Goal: Task Accomplishment & Management: Use online tool/utility

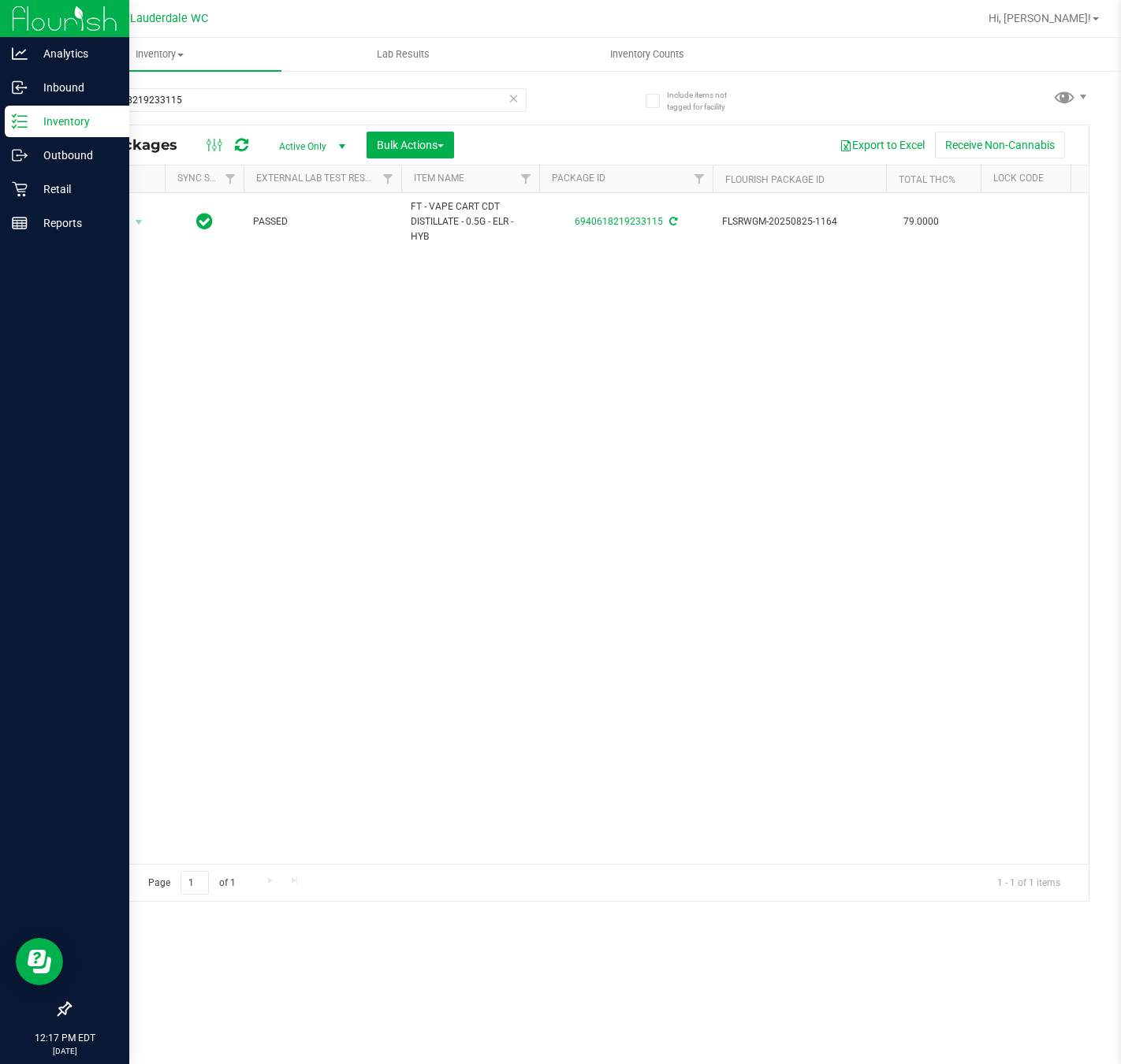
click at [67, 114] on p "Inventory" at bounding box center [74, 121] width 94 height 19
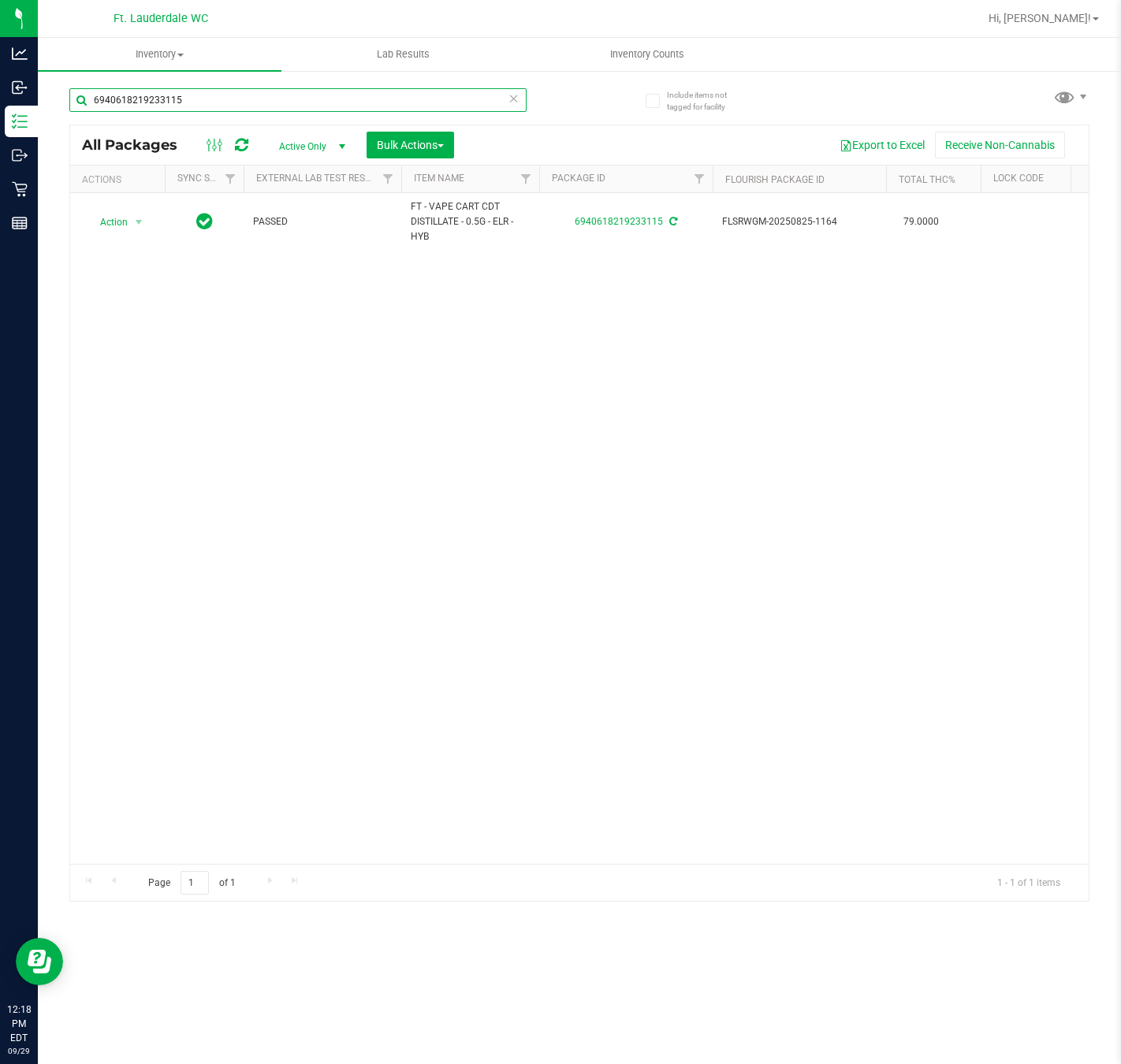
click at [363, 109] on input "6940618219233115" at bounding box center [298, 100] width 458 height 23
drag, startPoint x: 363, startPoint y: 109, endPoint x: 242, endPoint y: 287, distance: 215.2
click at [242, 287] on div "Action Action Adjust qty Create package Edit attributes Global inventory Locate…" at bounding box center [580, 528] width 1019 height 671
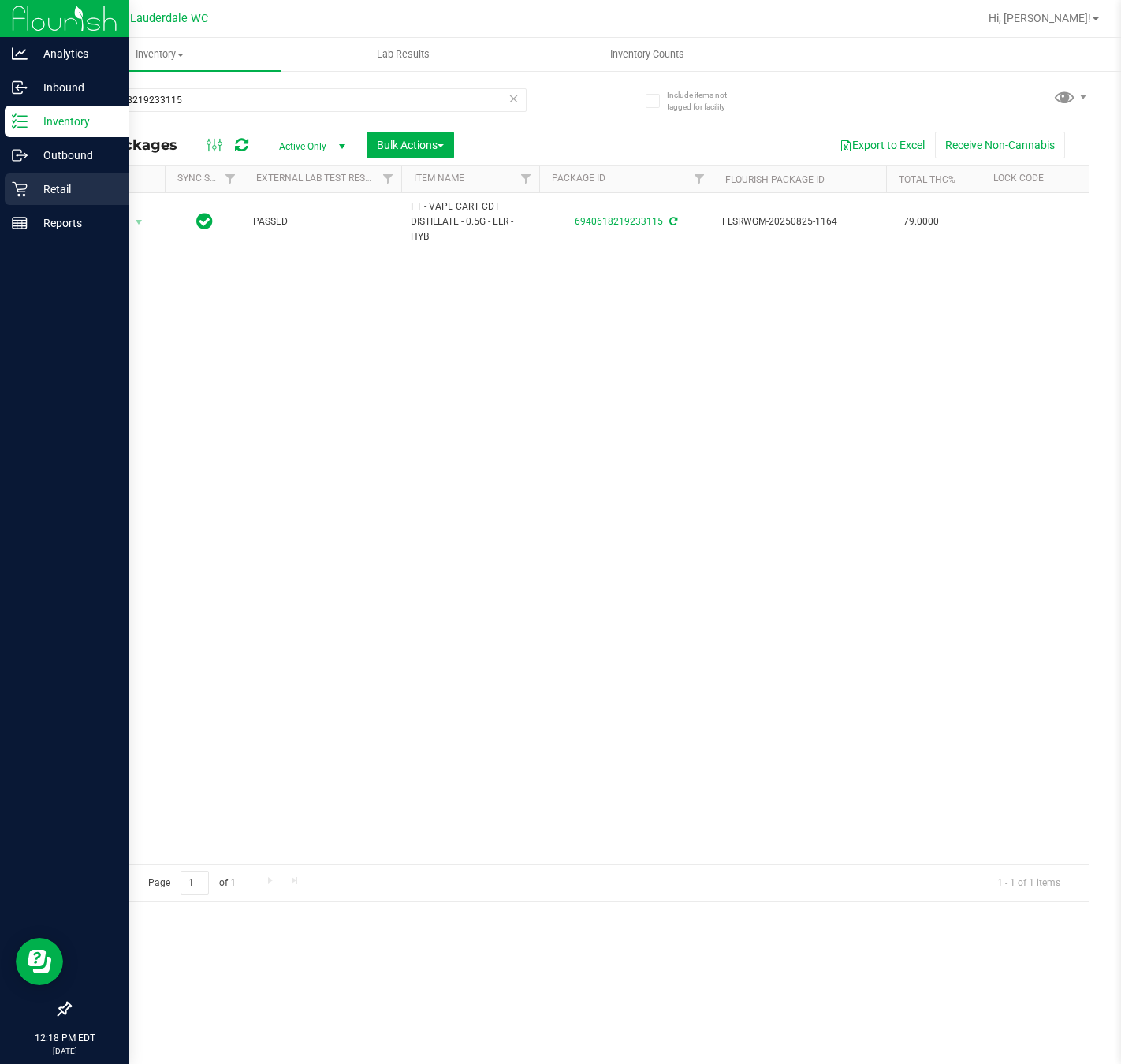
click at [35, 185] on p "Retail" at bounding box center [74, 189] width 94 height 19
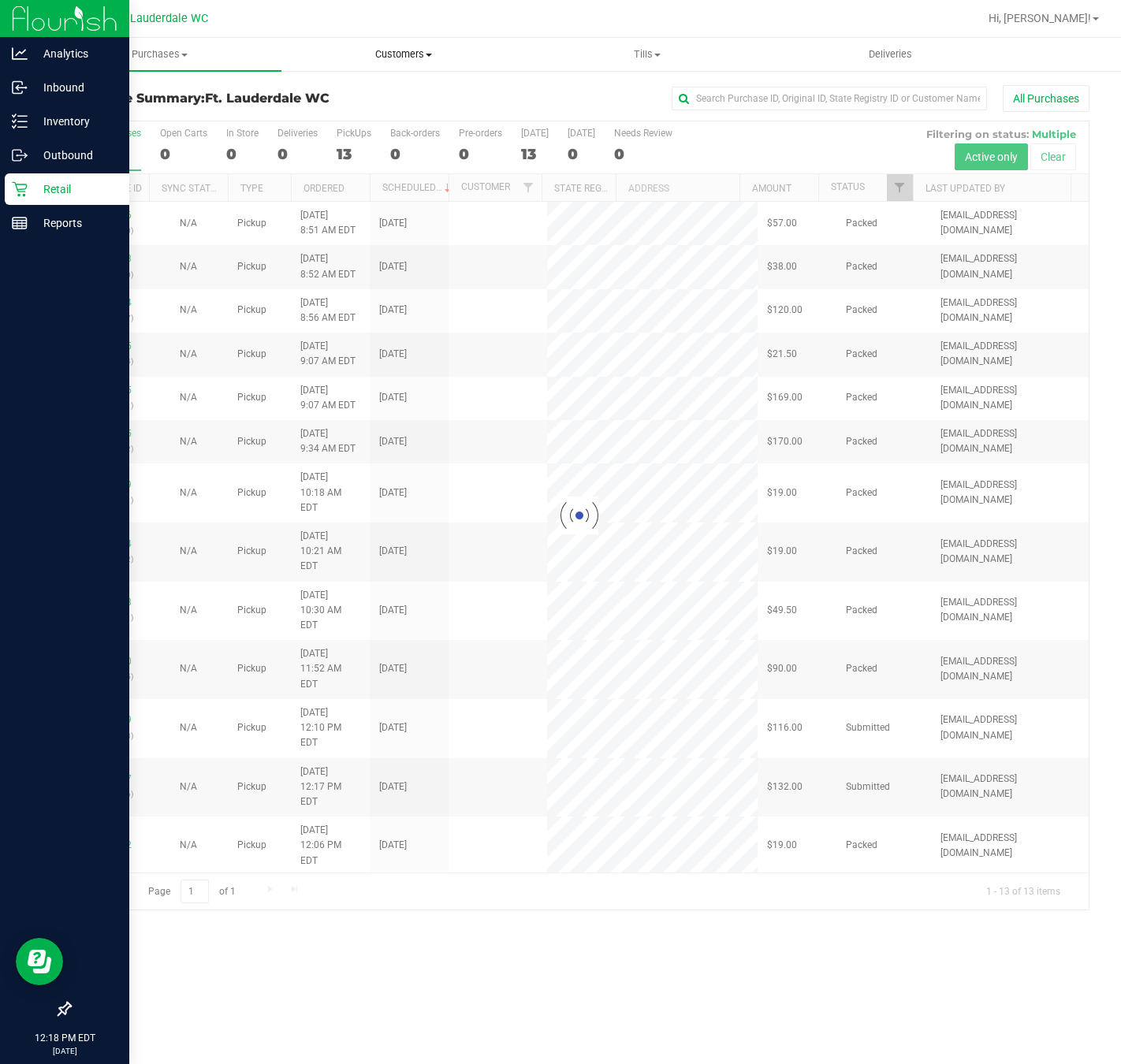
click at [419, 57] on span "Customers" at bounding box center [403, 54] width 242 height 14
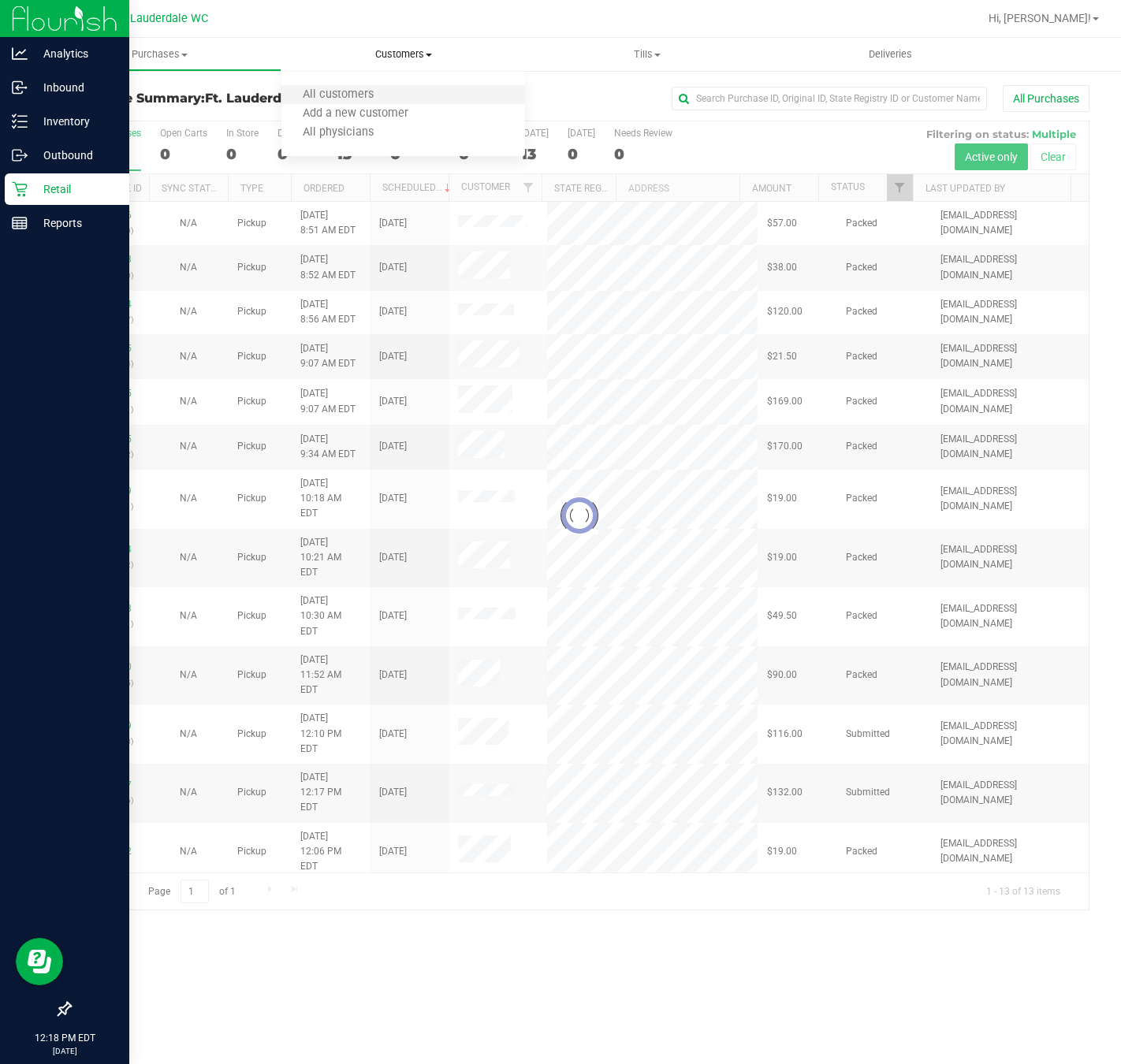
click at [393, 91] on li "All customers" at bounding box center [403, 95] width 244 height 19
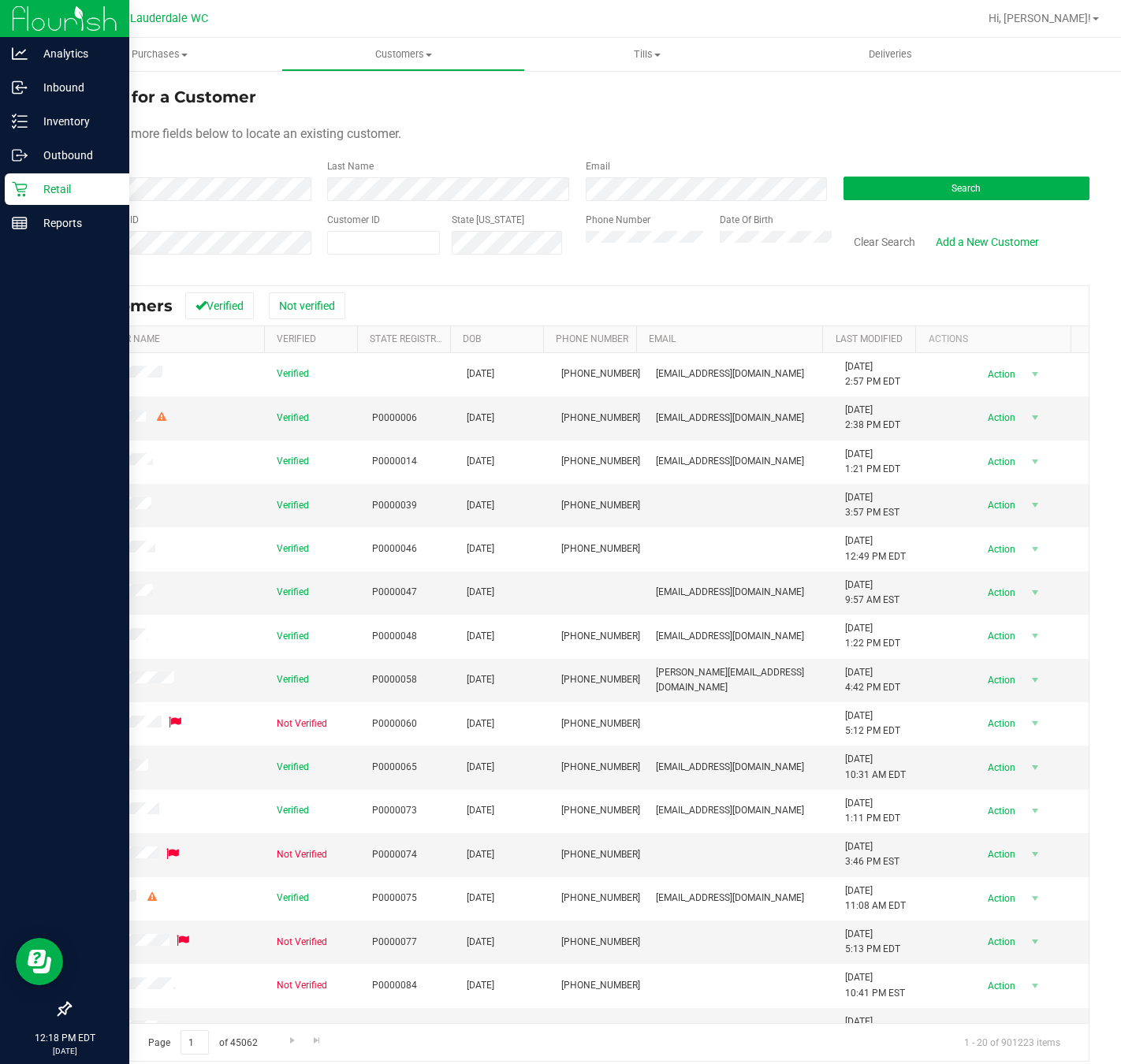
drag, startPoint x: 221, startPoint y: 228, endPoint x: 381, endPoint y: 218, distance: 160.3
click at [381, 218] on div "Customer ID" at bounding box center [383, 241] width 113 height 56
paste input "12024143"
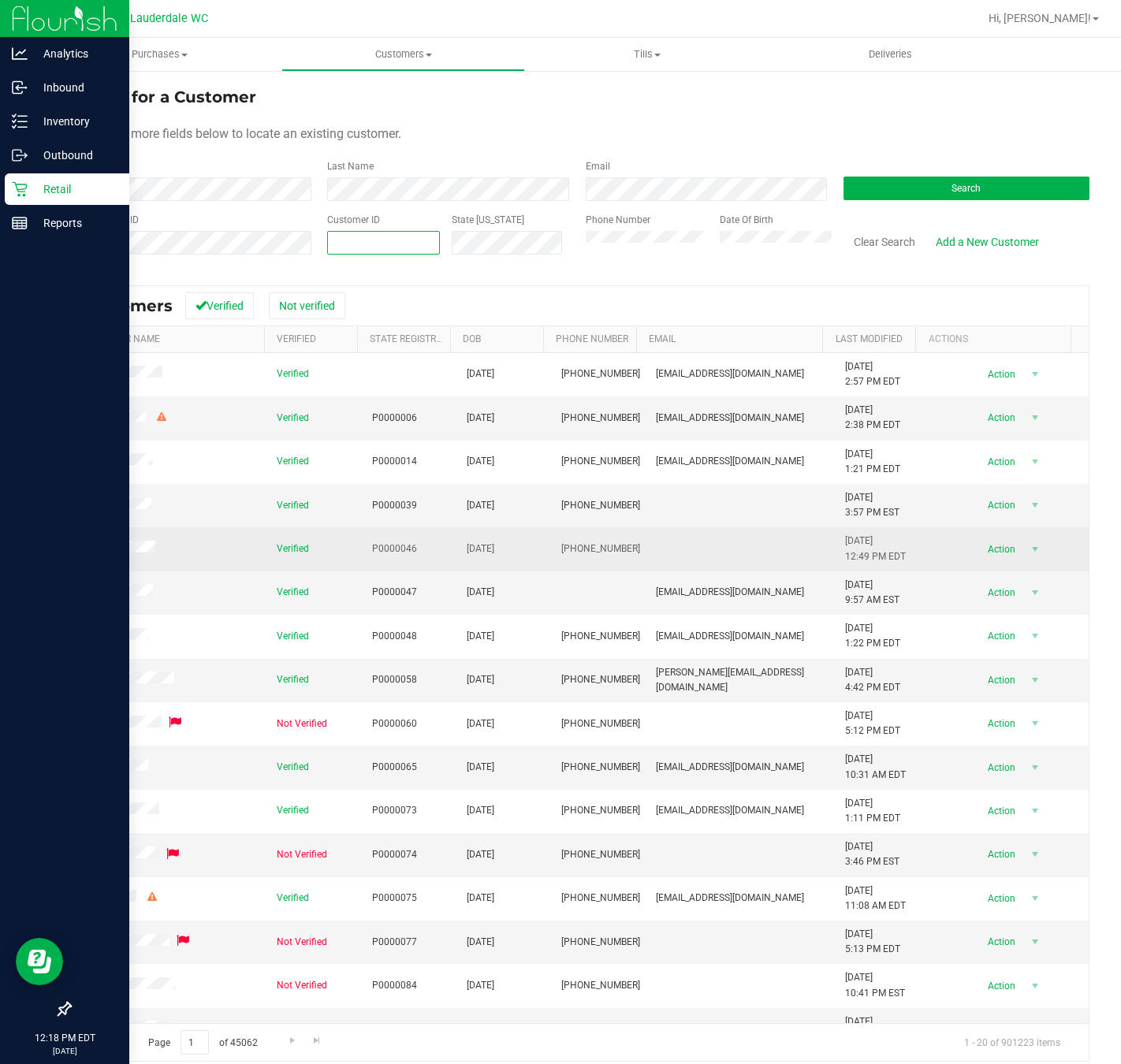
type input "12024143"
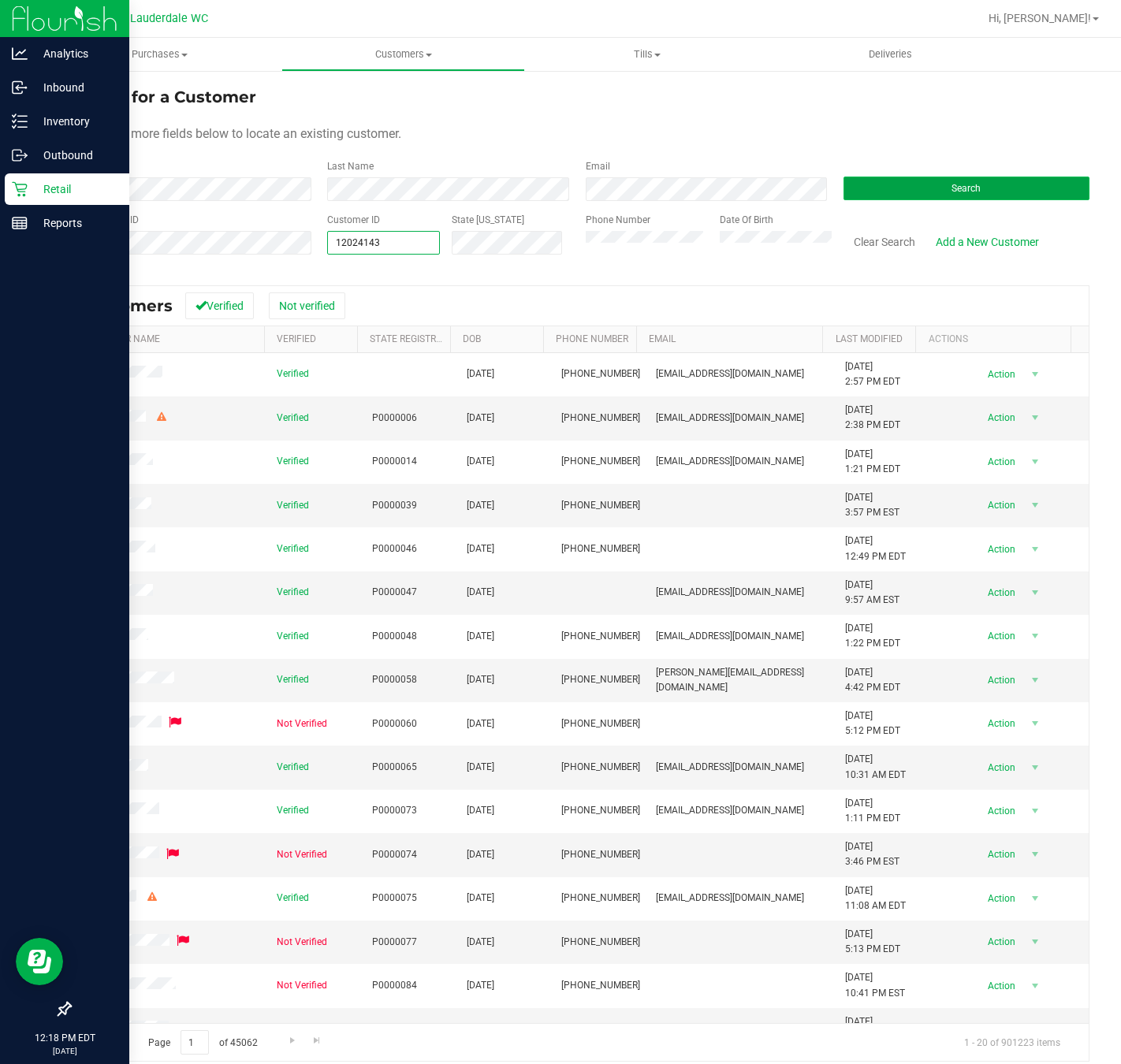
type input "12024143"
click at [951, 190] on span "Search" at bounding box center [966, 188] width 29 height 11
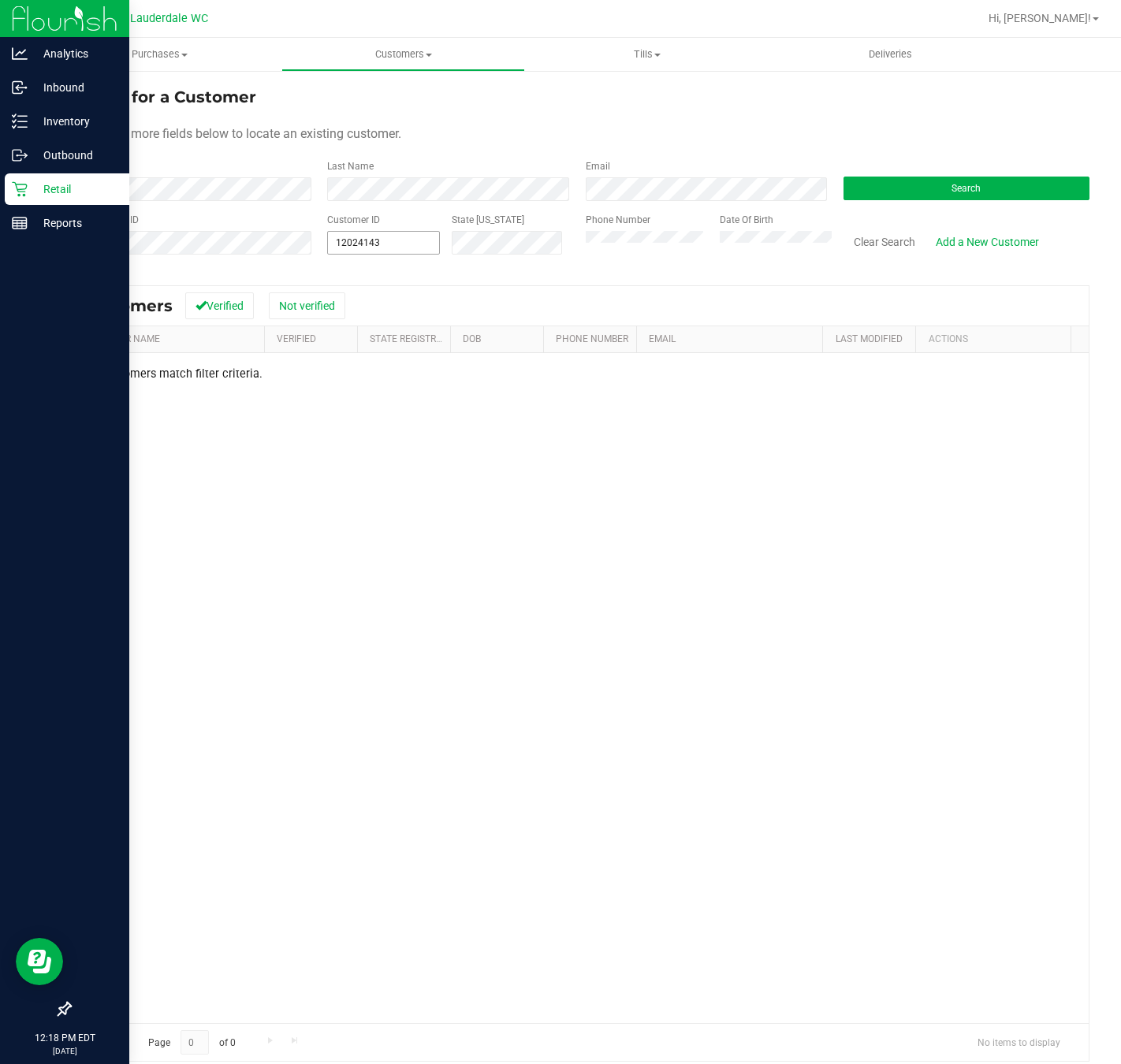
click at [407, 239] on span "12024143 12024143" at bounding box center [383, 243] width 113 height 23
click at [407, 239] on input "12024143" at bounding box center [383, 243] width 111 height 22
paste input "625136"
type input "1625136"
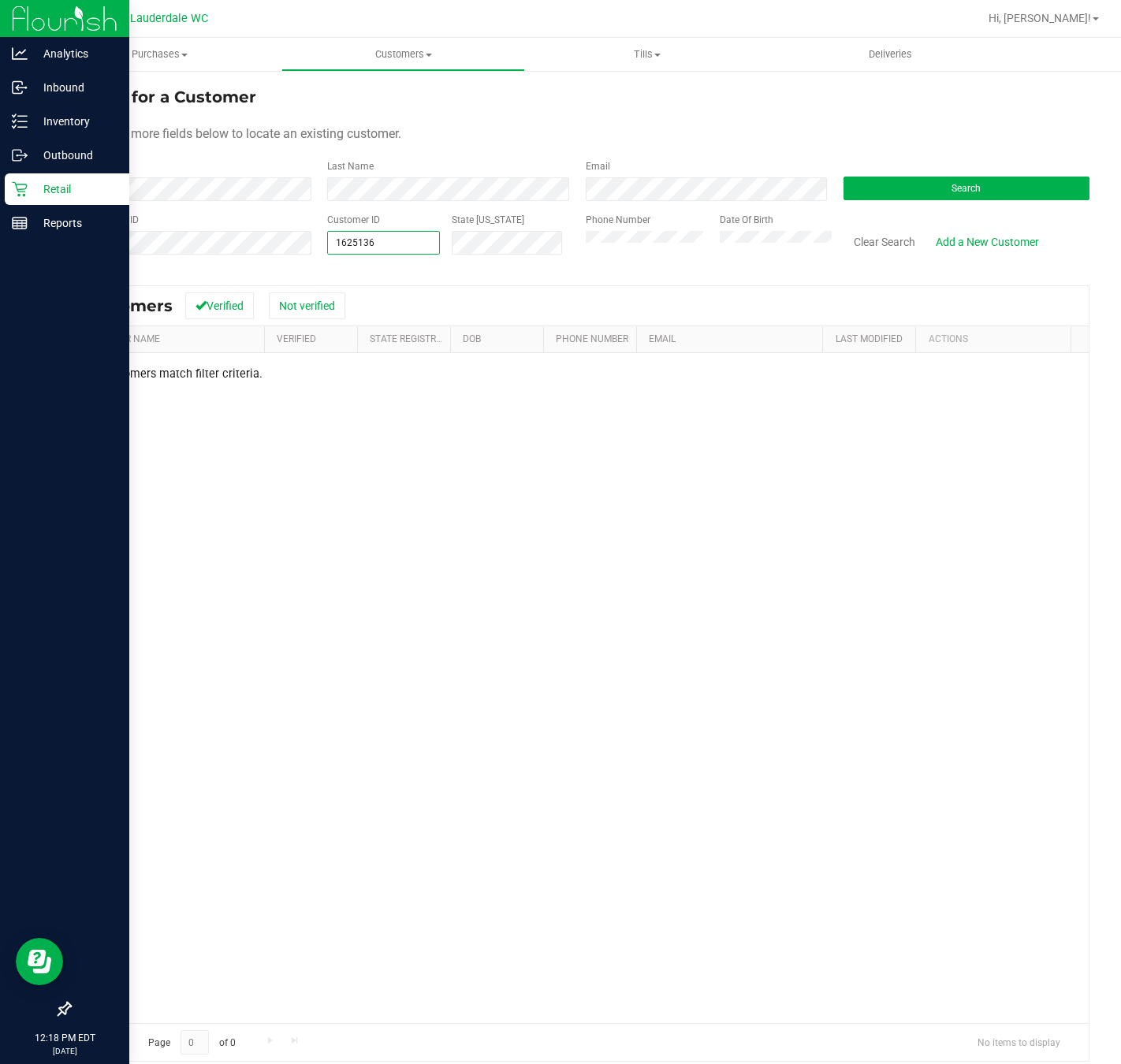
click at [941, 175] on div "Search" at bounding box center [961, 180] width 258 height 42
click at [866, 232] on button "Clear Search" at bounding box center [885, 242] width 82 height 27
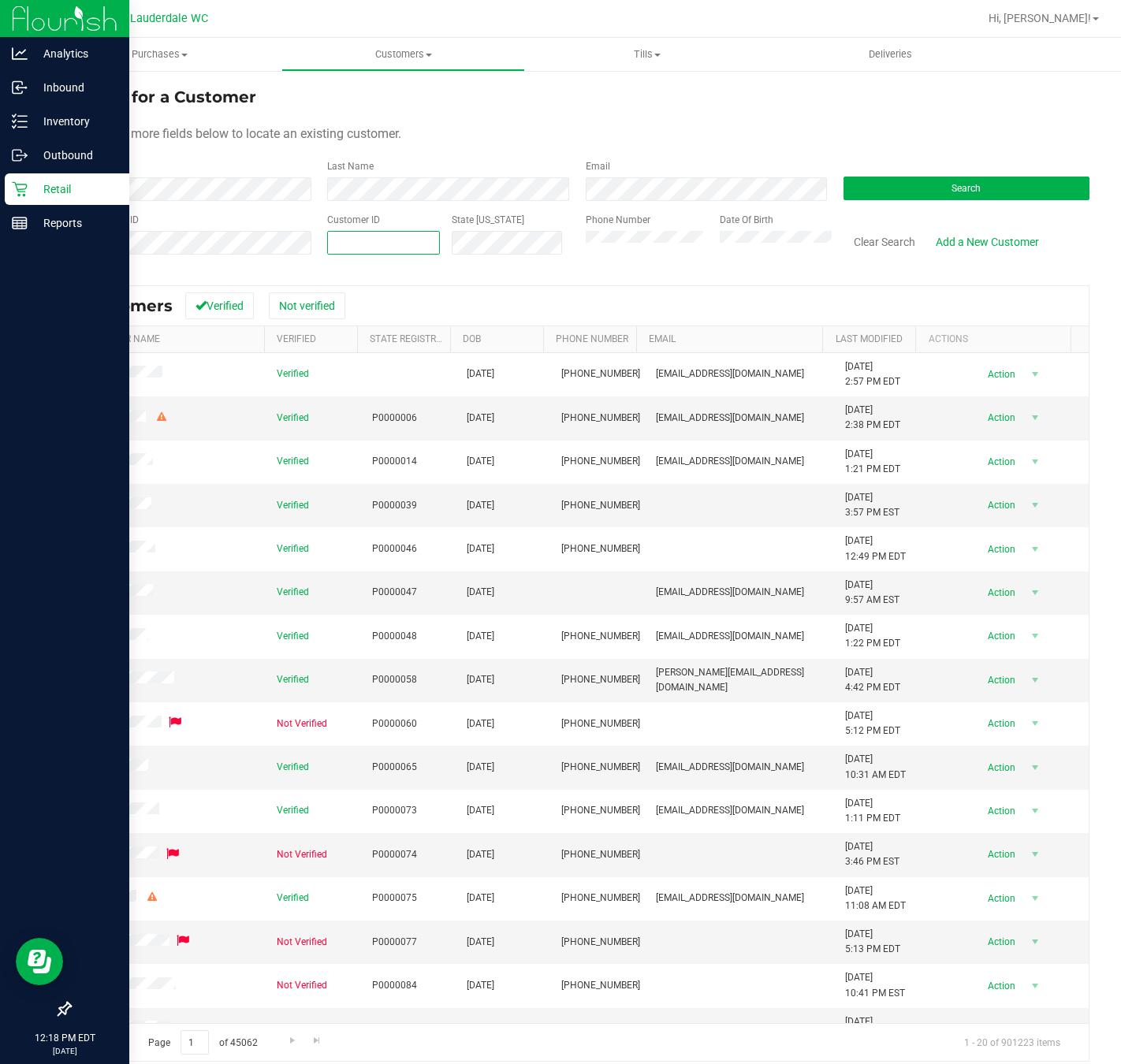
paste input "1625136"
type input "1625136"
click at [956, 174] on div "Search" at bounding box center [961, 180] width 258 height 42
click at [956, 177] on button "Search" at bounding box center [966, 188] width 246 height 23
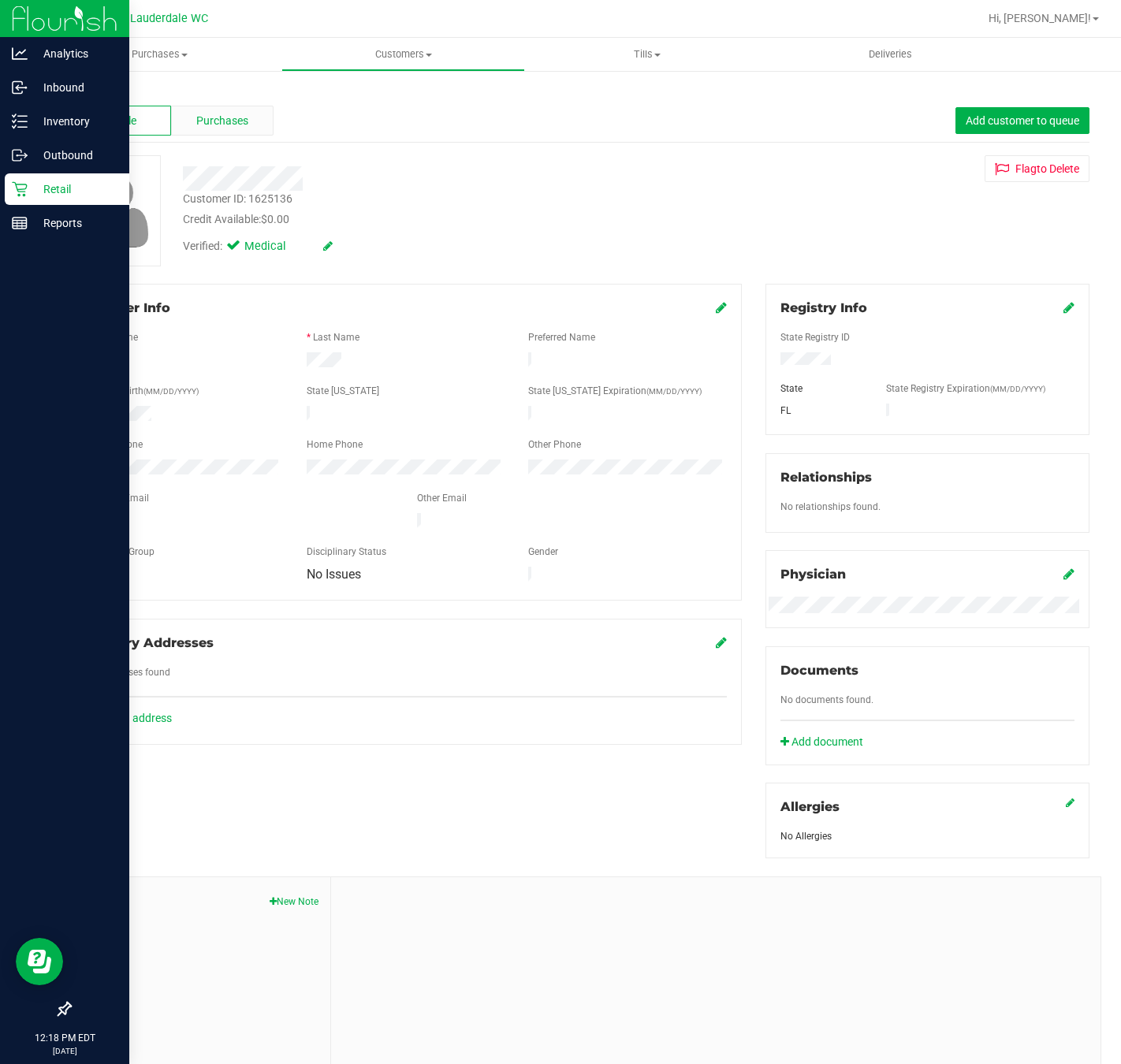
click at [205, 113] on span "Purchases" at bounding box center [222, 121] width 52 height 17
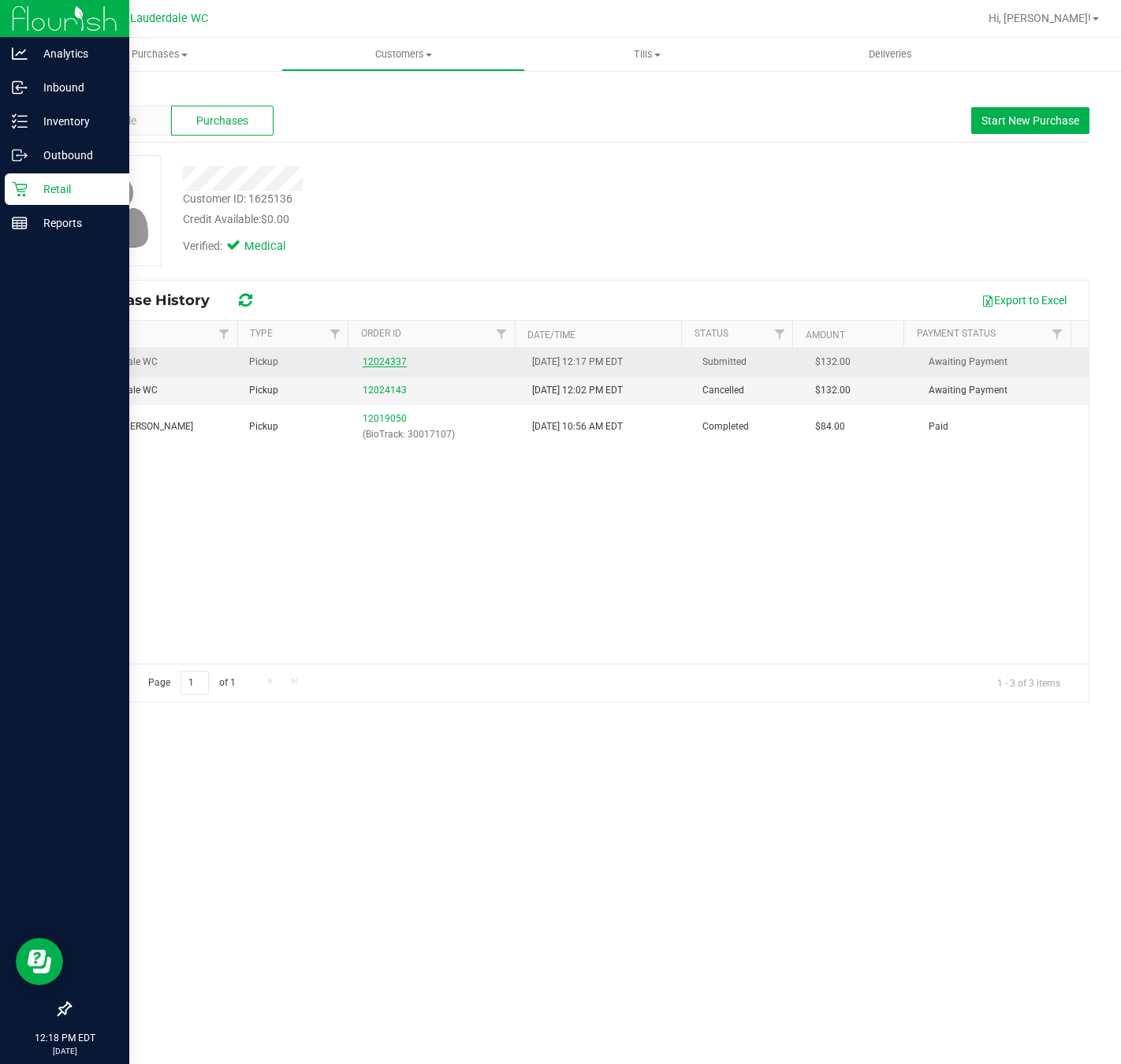
click at [373, 364] on link "12024337" at bounding box center [384, 362] width 44 height 11
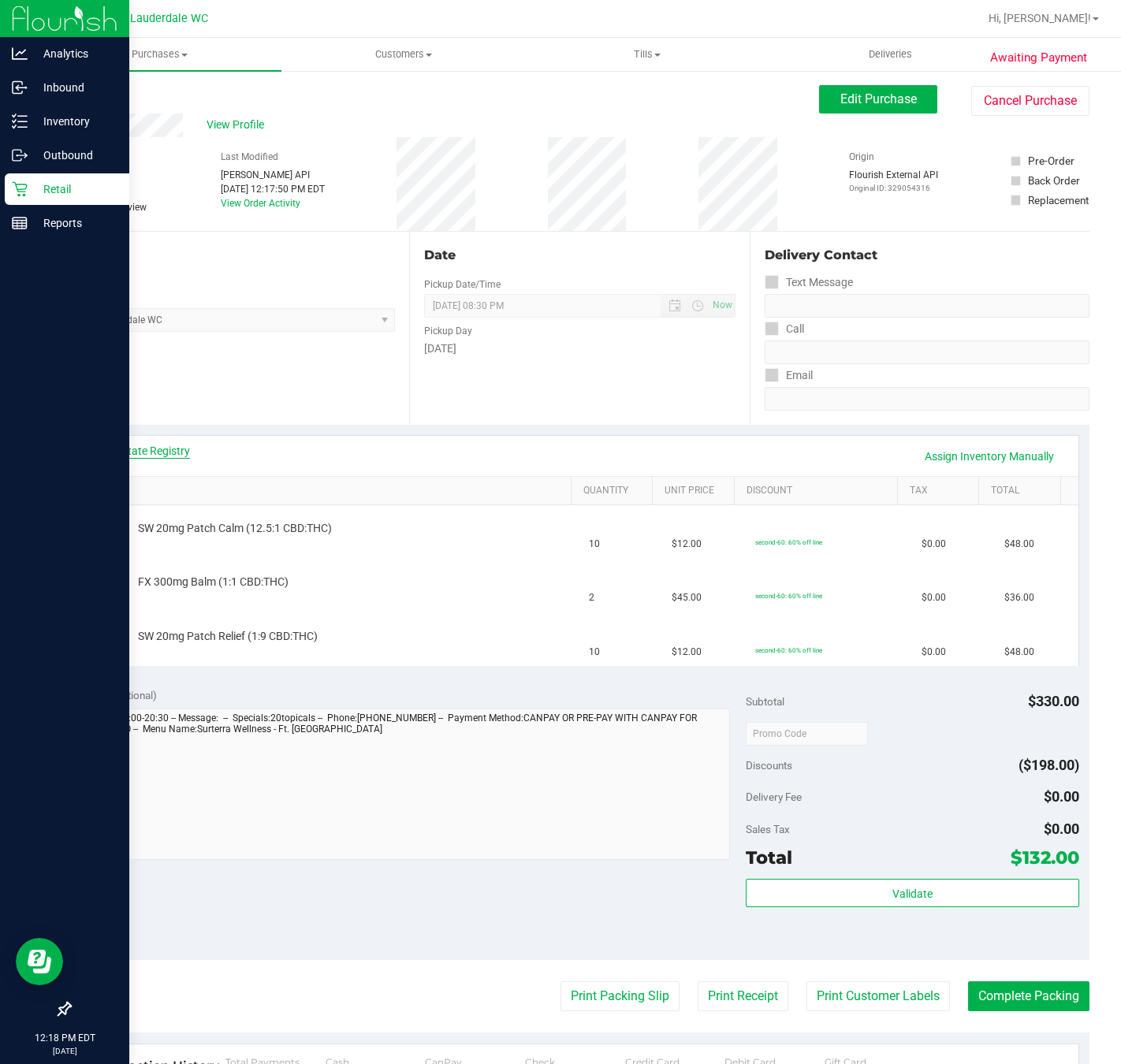
click at [138, 449] on link "View State Registry" at bounding box center [142, 451] width 94 height 16
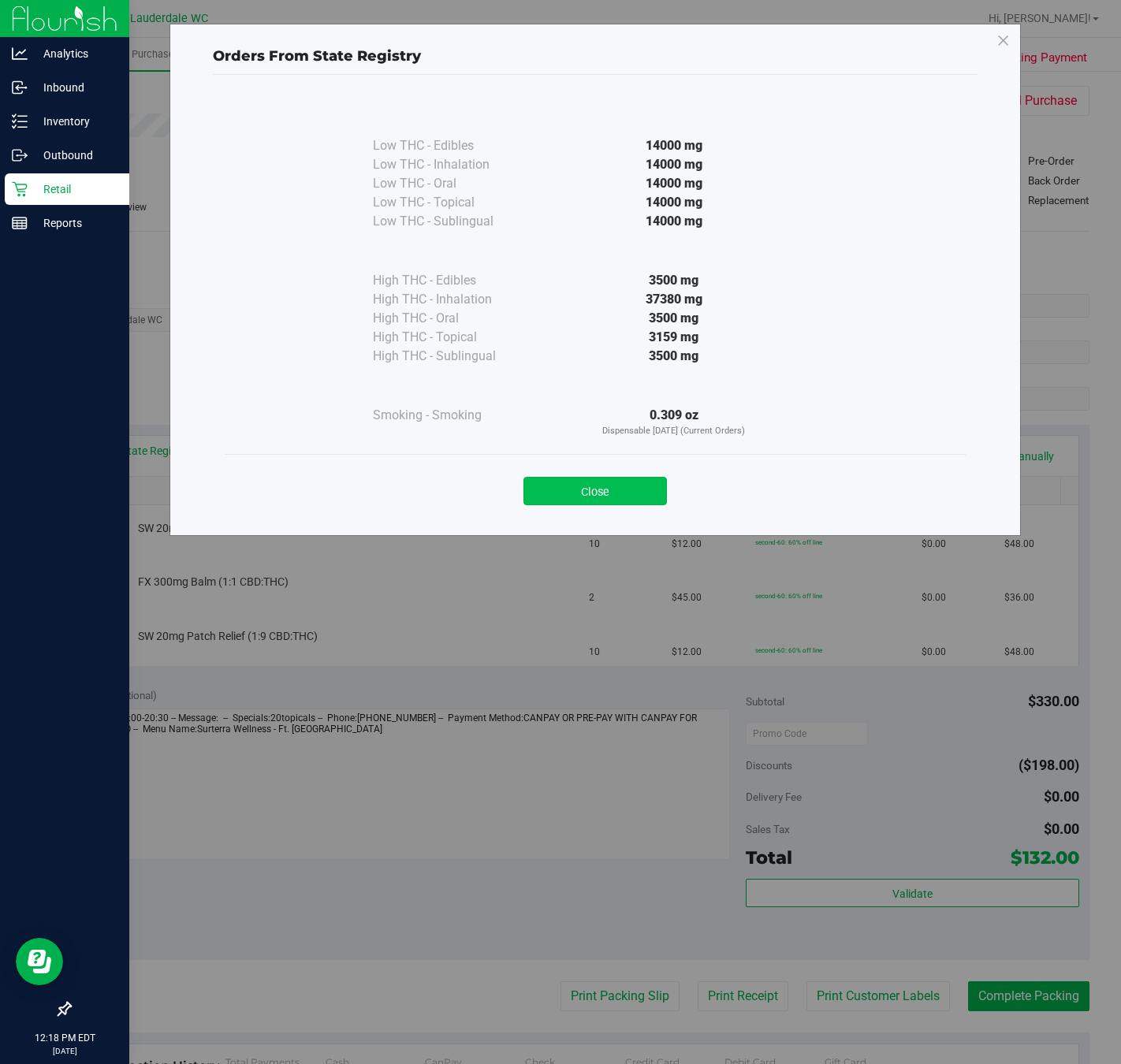
click at [612, 489] on button "Close" at bounding box center [596, 491] width 144 height 28
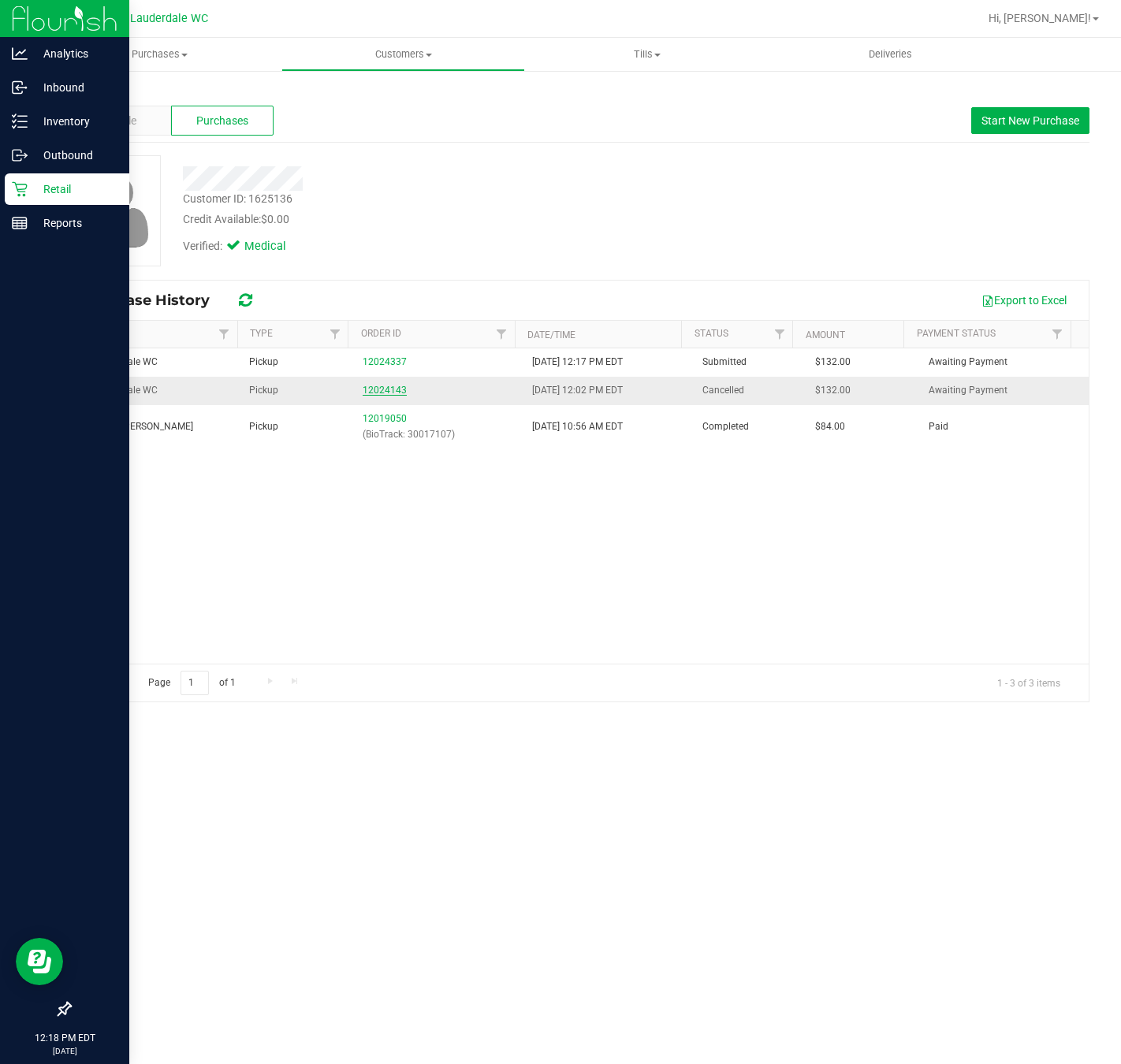
click at [387, 388] on link "12024143" at bounding box center [384, 390] width 44 height 11
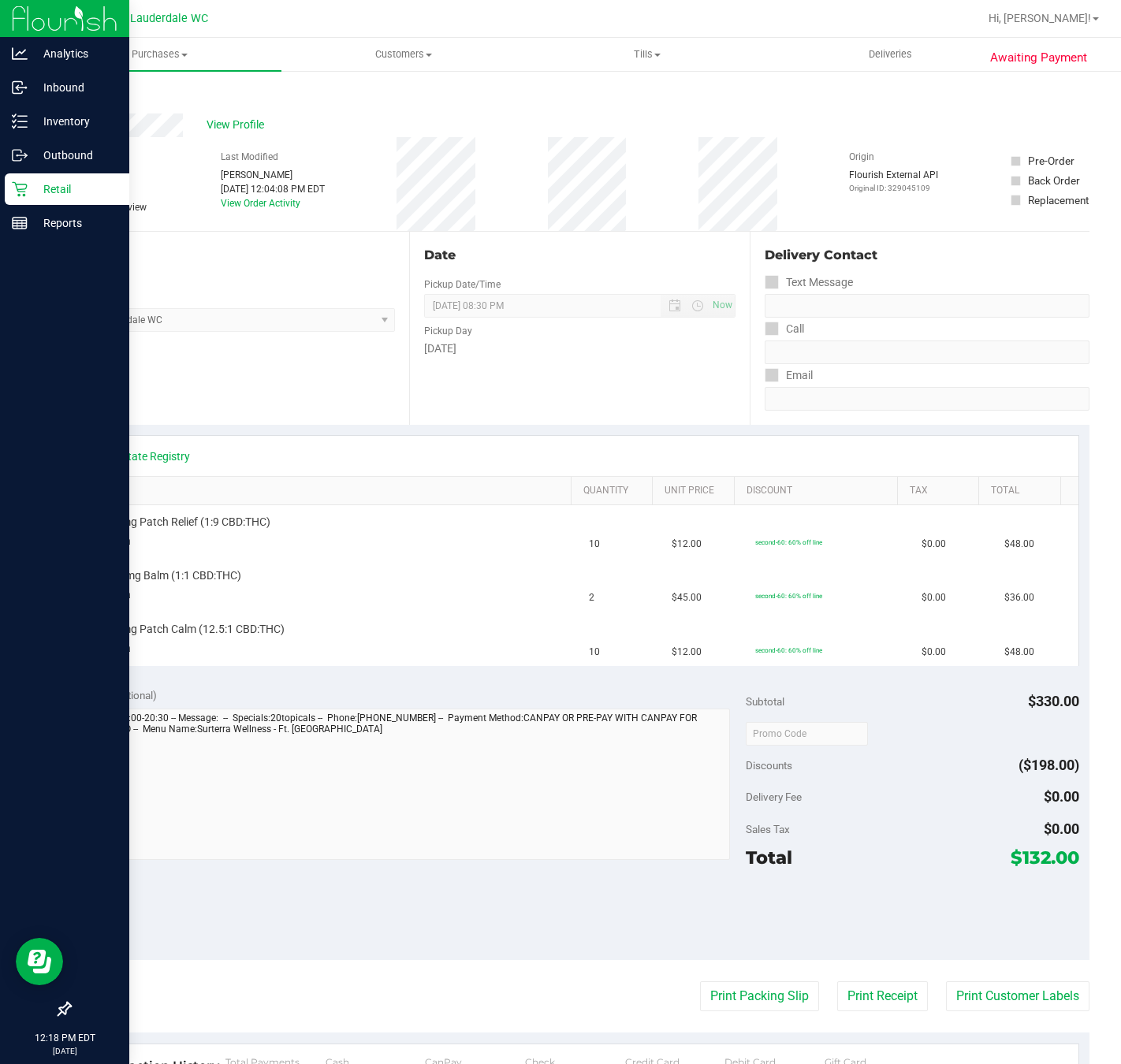
click at [388, 388] on div "Location Pickup Store Ft. Lauderdale WC Select Store [PERSON_NAME][GEOGRAPHIC_D…" at bounding box center [239, 328] width 340 height 193
click at [58, 123] on p "Inventory" at bounding box center [74, 121] width 94 height 19
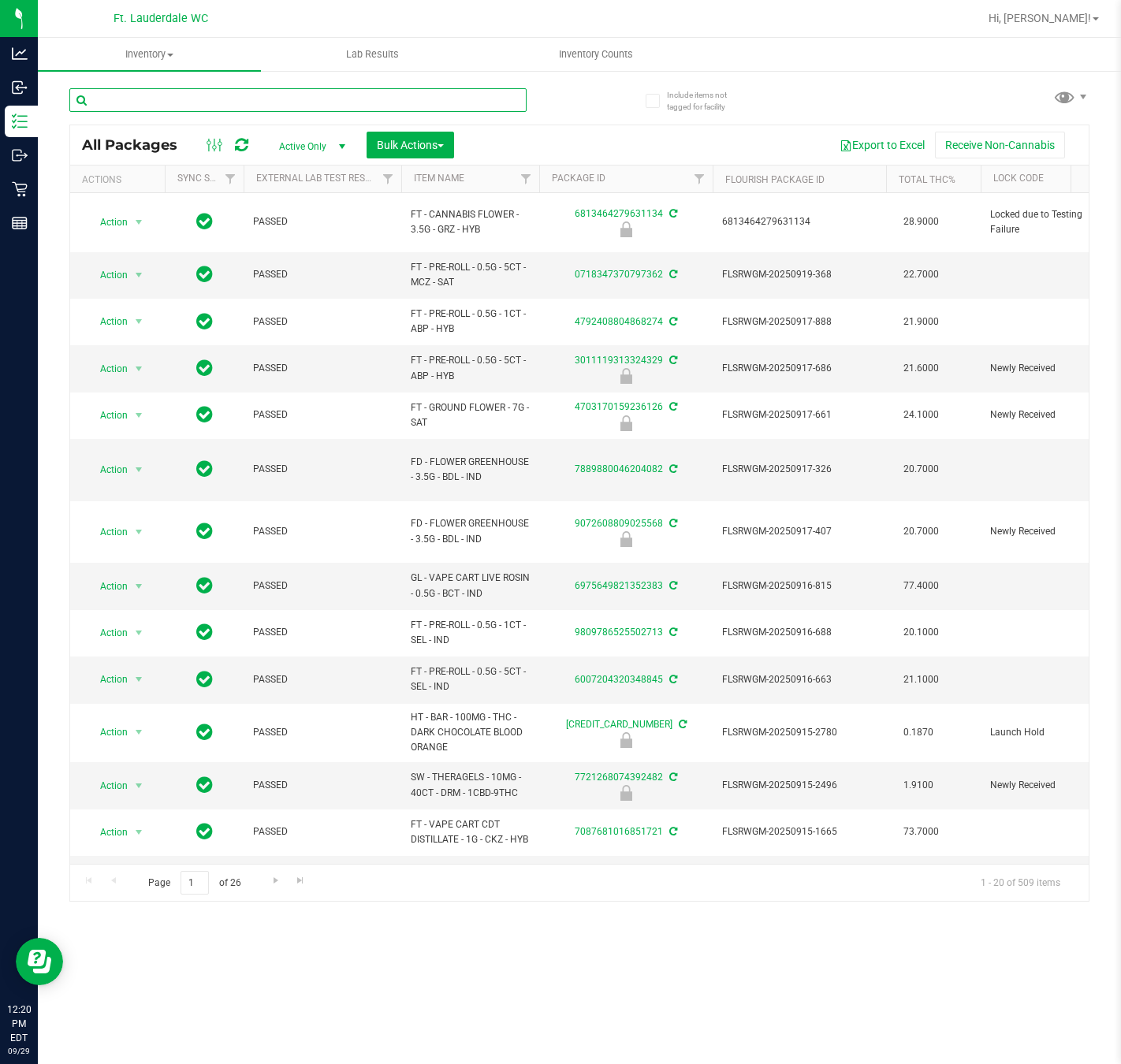
click at [204, 95] on input "text" at bounding box center [298, 100] width 458 height 23
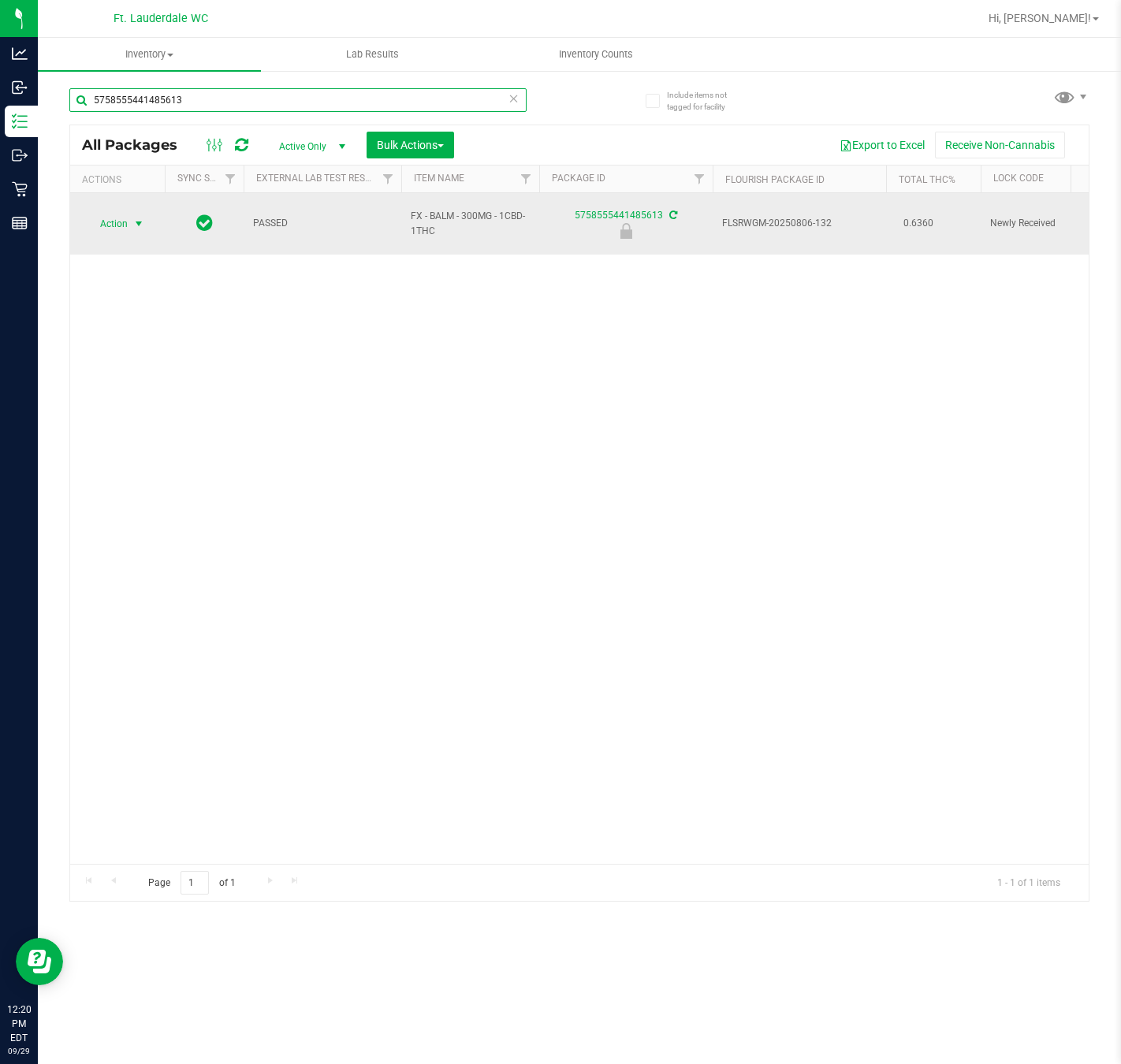
type input "5758555441485613"
click at [129, 213] on span "select" at bounding box center [139, 224] width 20 height 22
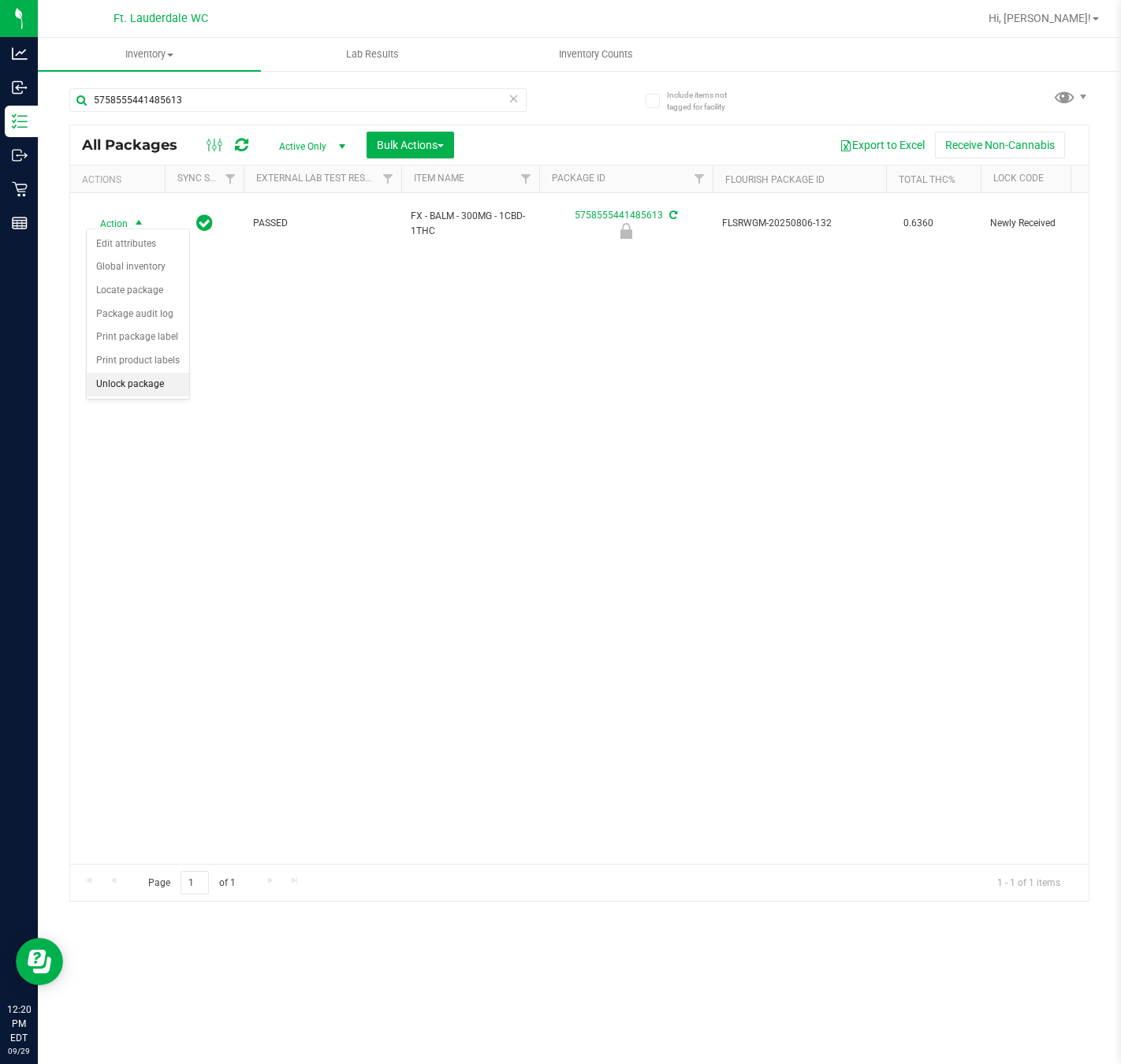
click at [145, 395] on li "Unlock package" at bounding box center [138, 385] width 103 height 23
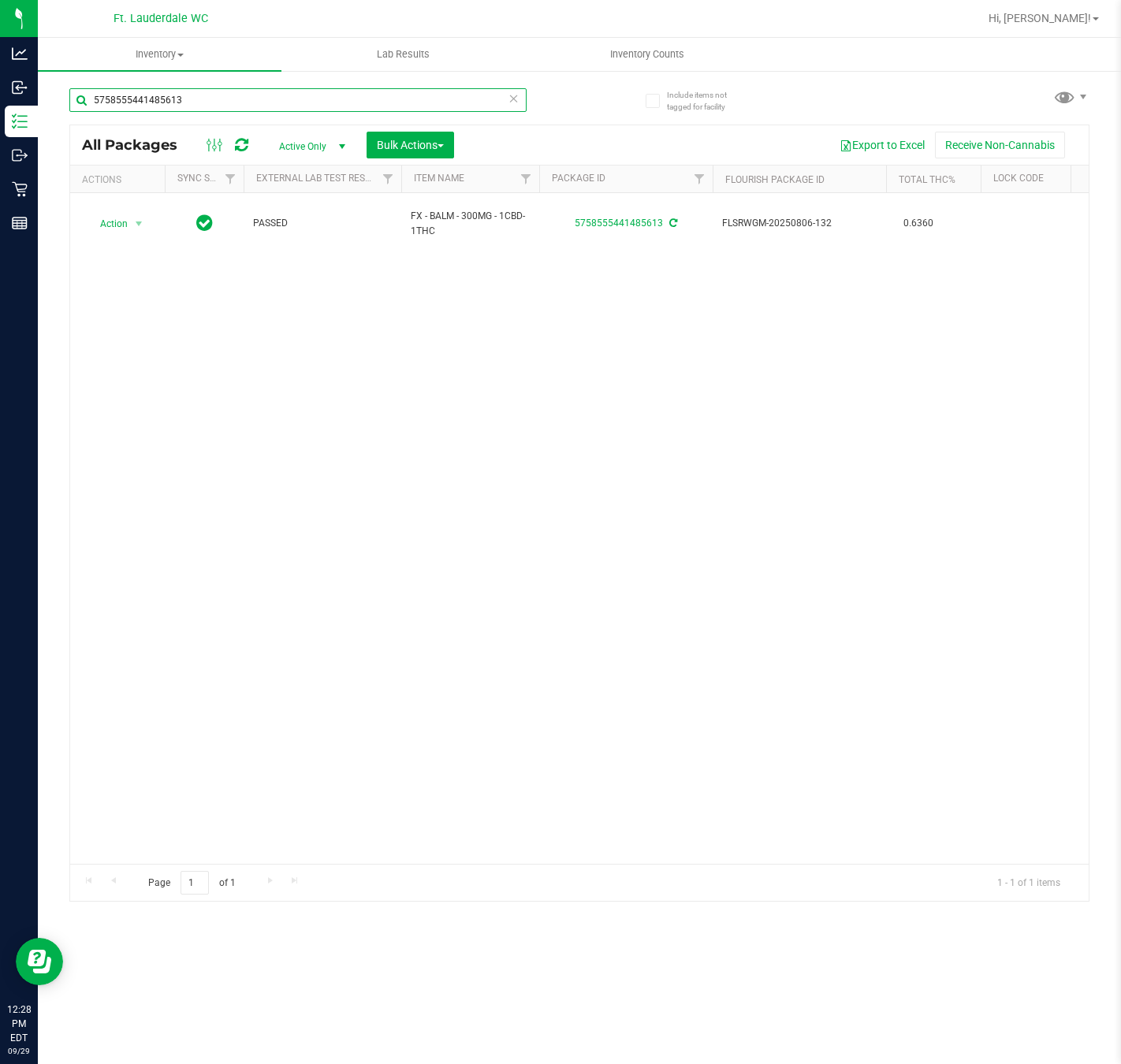
click at [209, 105] on input "5758555441485613" at bounding box center [298, 100] width 458 height 23
click at [208, 105] on input "5758555441485613" at bounding box center [298, 100] width 458 height 23
type input "6547509259861791"
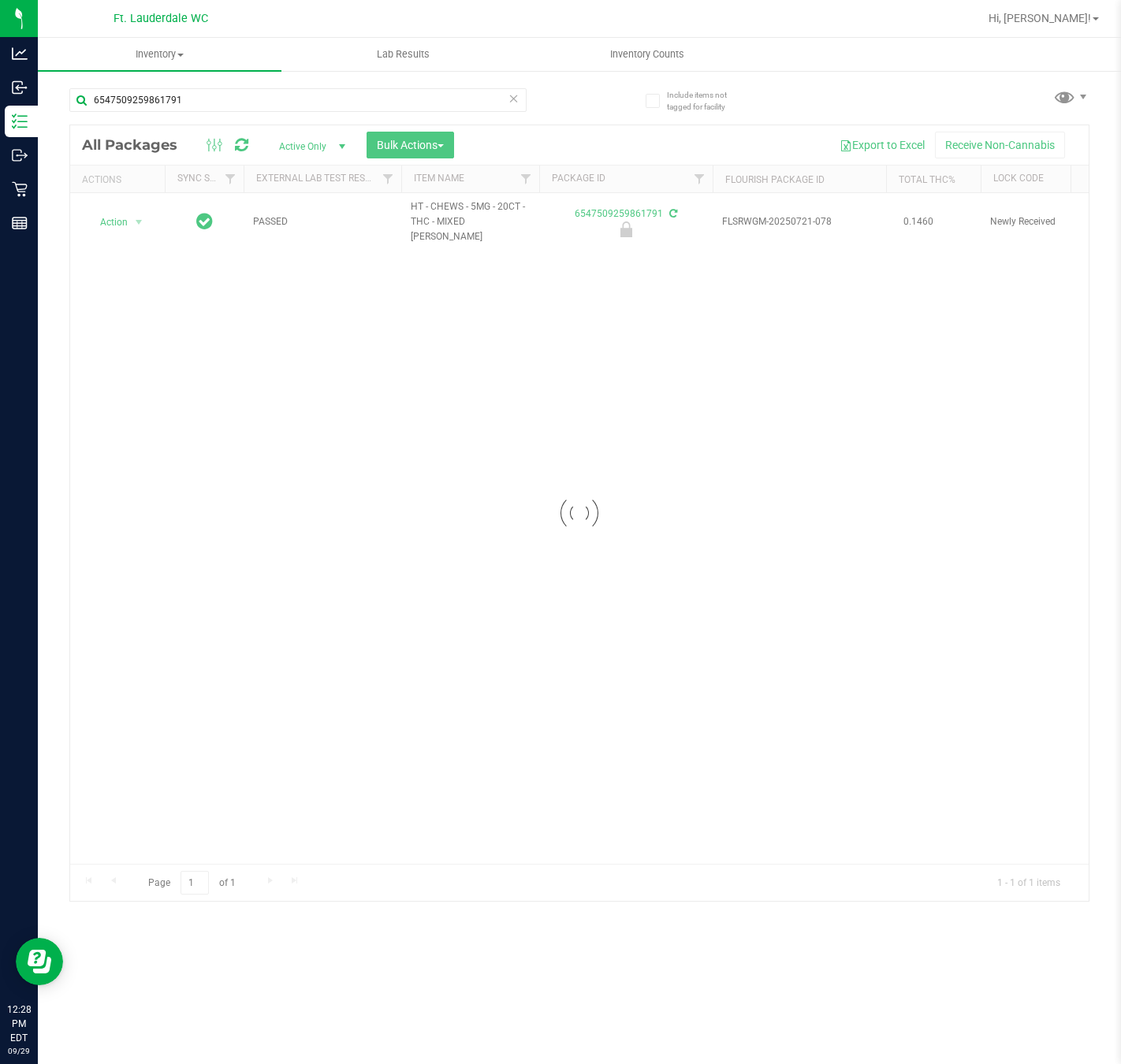
click at [128, 218] on div at bounding box center [580, 513] width 1019 height 776
click at [128, 218] on span "Action" at bounding box center [107, 222] width 43 height 22
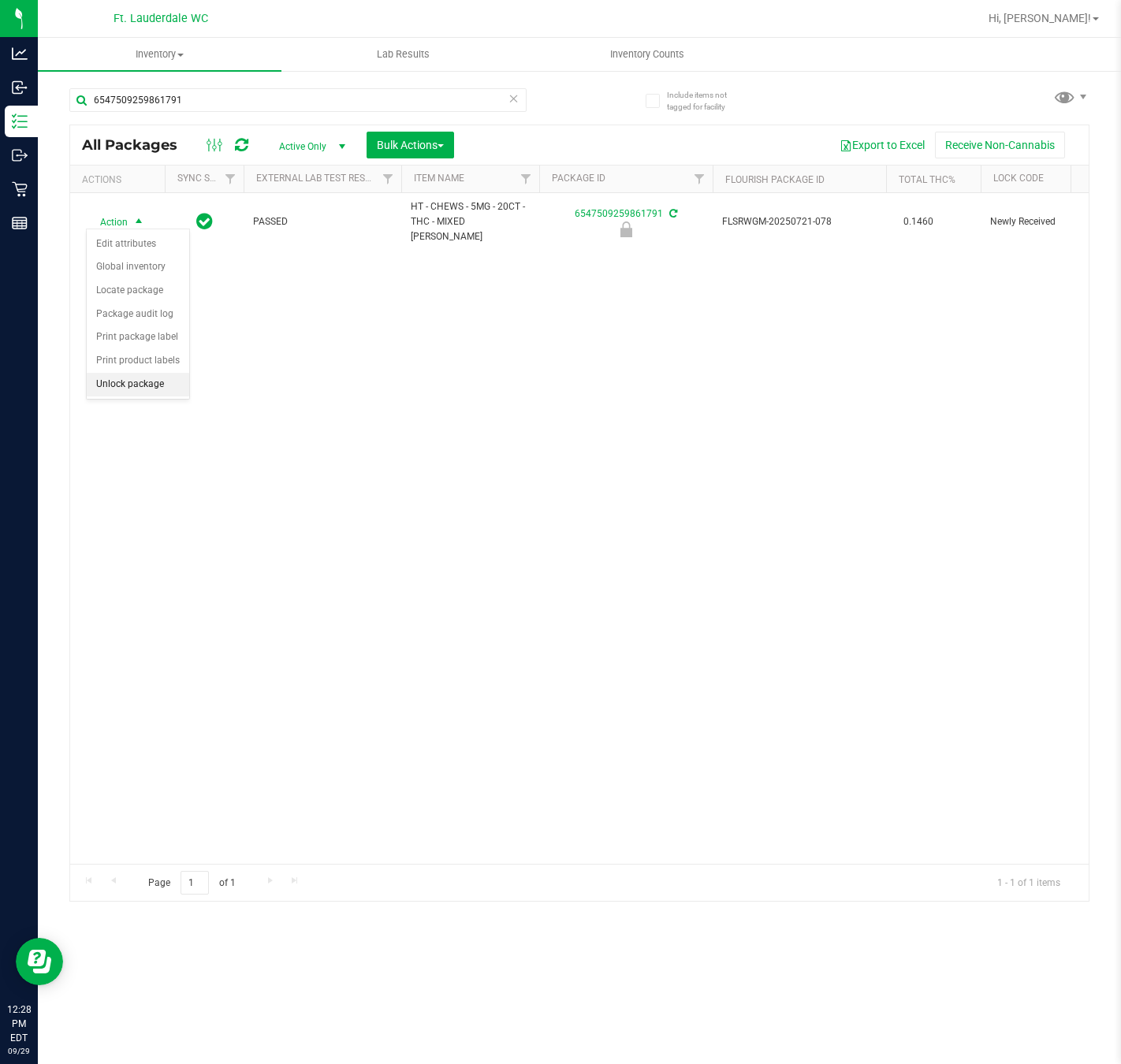
click at [166, 391] on li "Unlock package" at bounding box center [138, 385] width 103 height 23
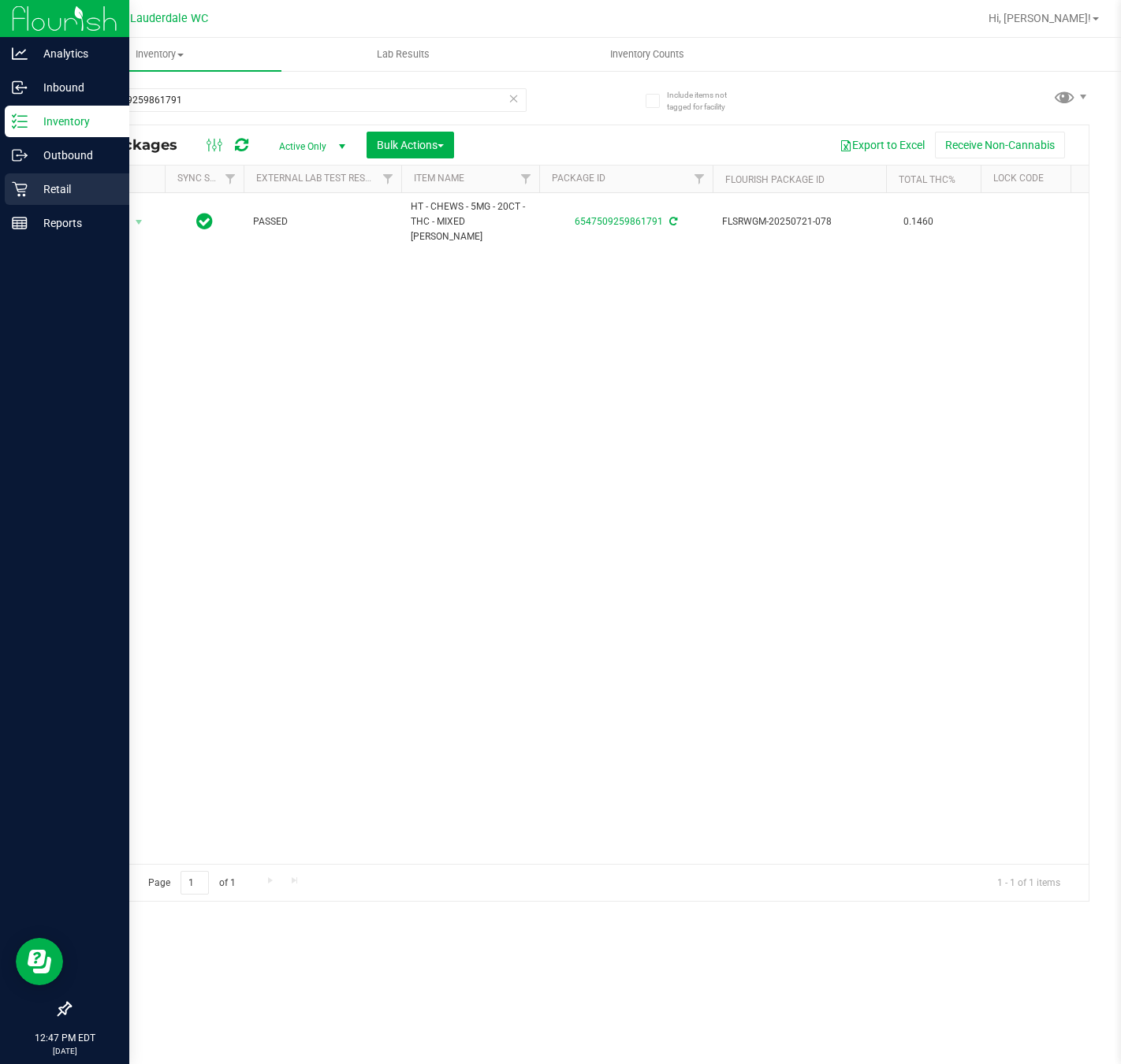
click at [24, 177] on div "Retail" at bounding box center [67, 190] width 124 height 32
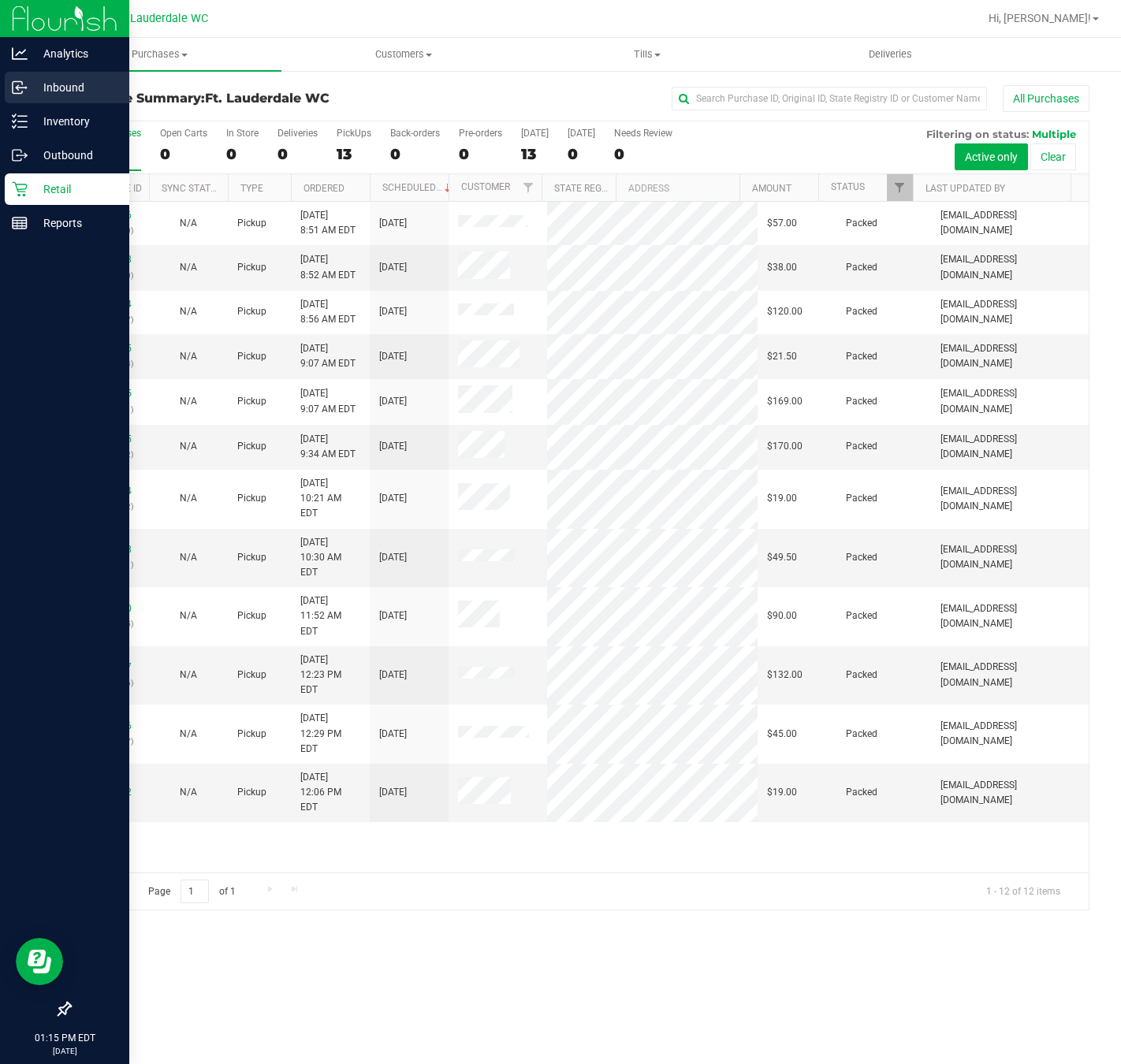
click at [36, 84] on p "Inbound" at bounding box center [74, 87] width 94 height 19
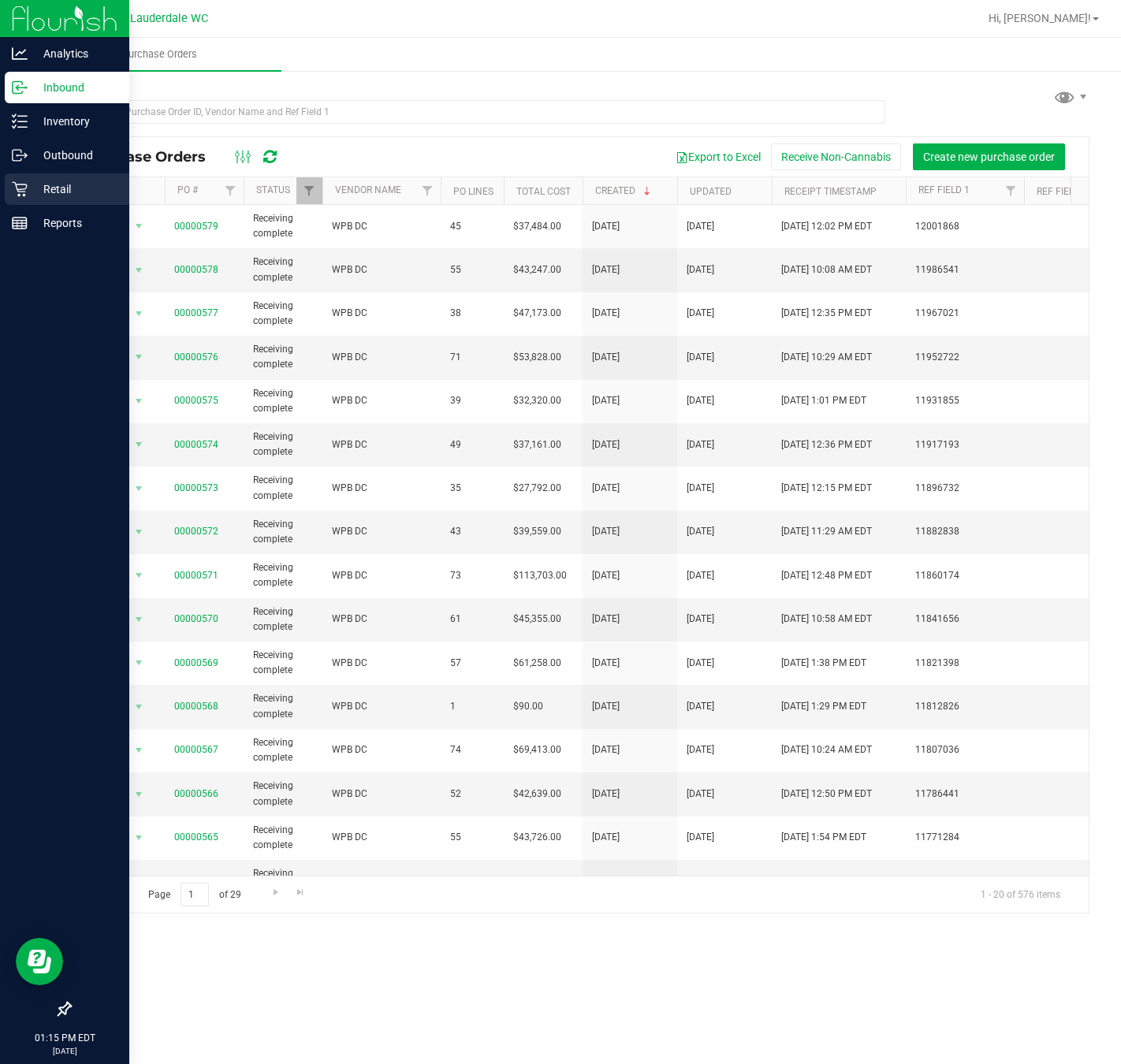
click at [26, 195] on icon at bounding box center [19, 189] width 16 height 16
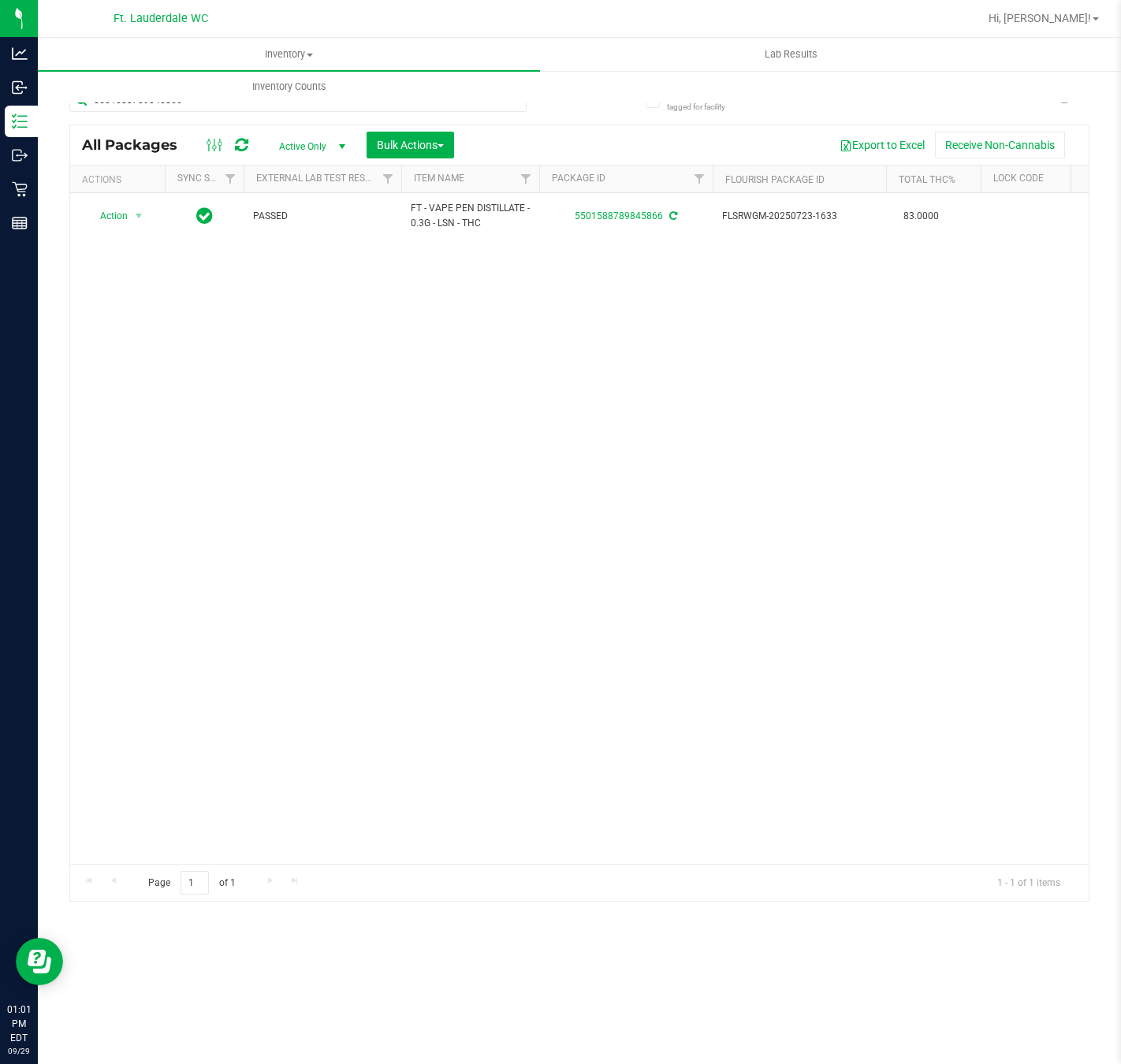
click at [743, 542] on div "Action Action Adjust qty Create package Edit attributes Global inventory Locate…" at bounding box center [580, 528] width 1019 height 671
click at [191, 103] on input "5501588789845866" at bounding box center [298, 100] width 458 height 23
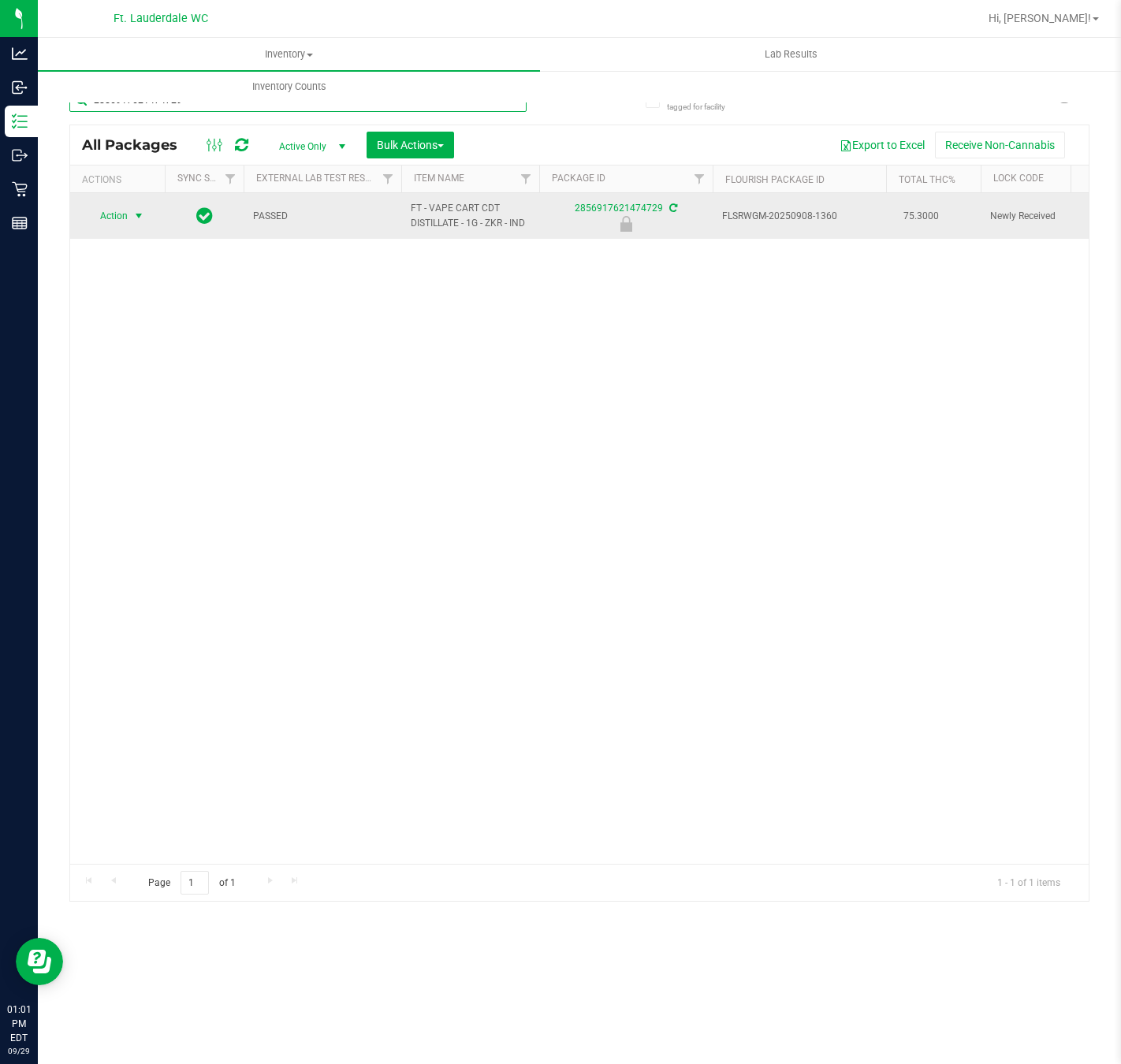
type input "2856917621474729"
click at [124, 220] on span "Action" at bounding box center [107, 215] width 43 height 22
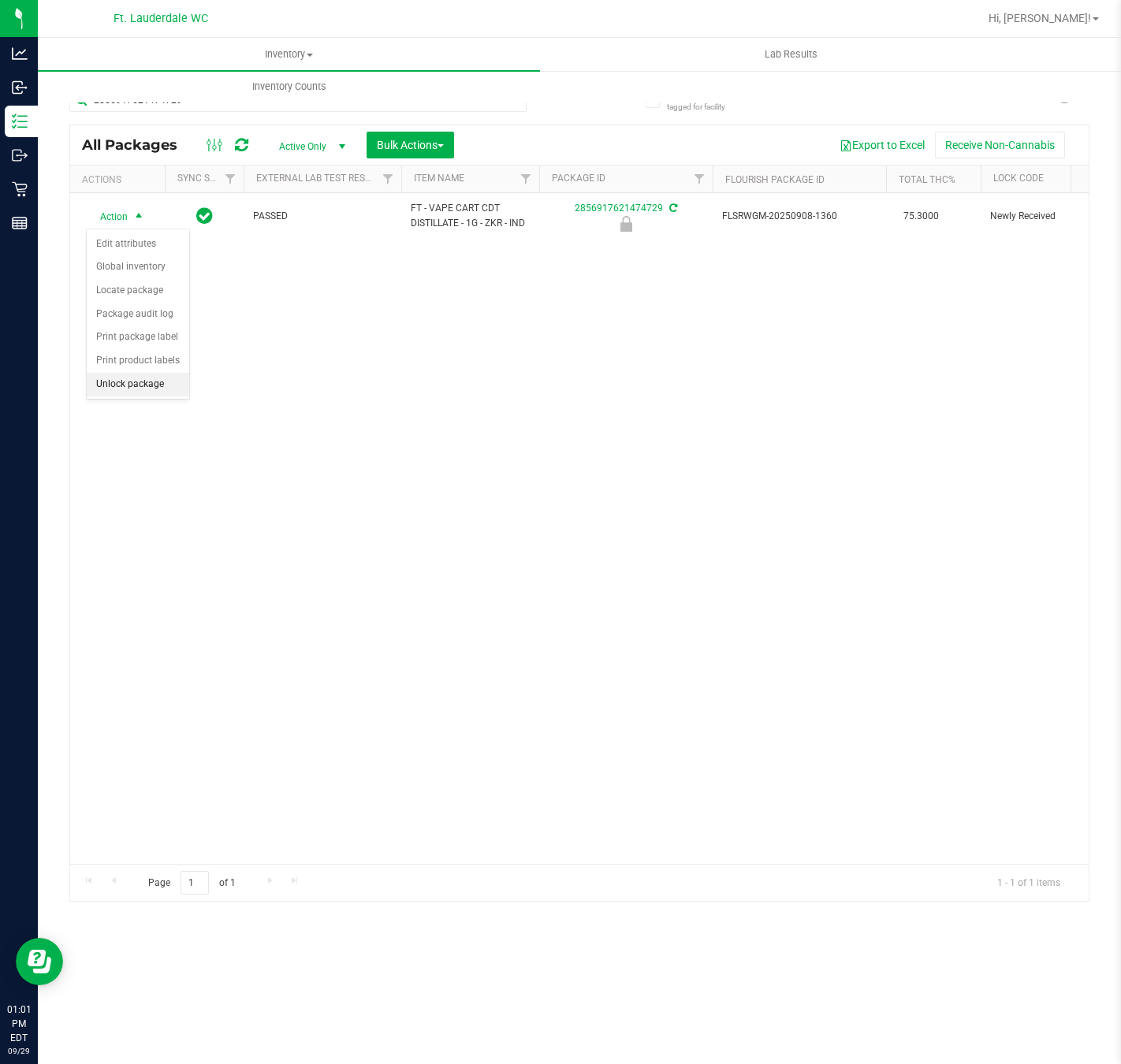
click at [109, 384] on li "Unlock package" at bounding box center [138, 385] width 103 height 23
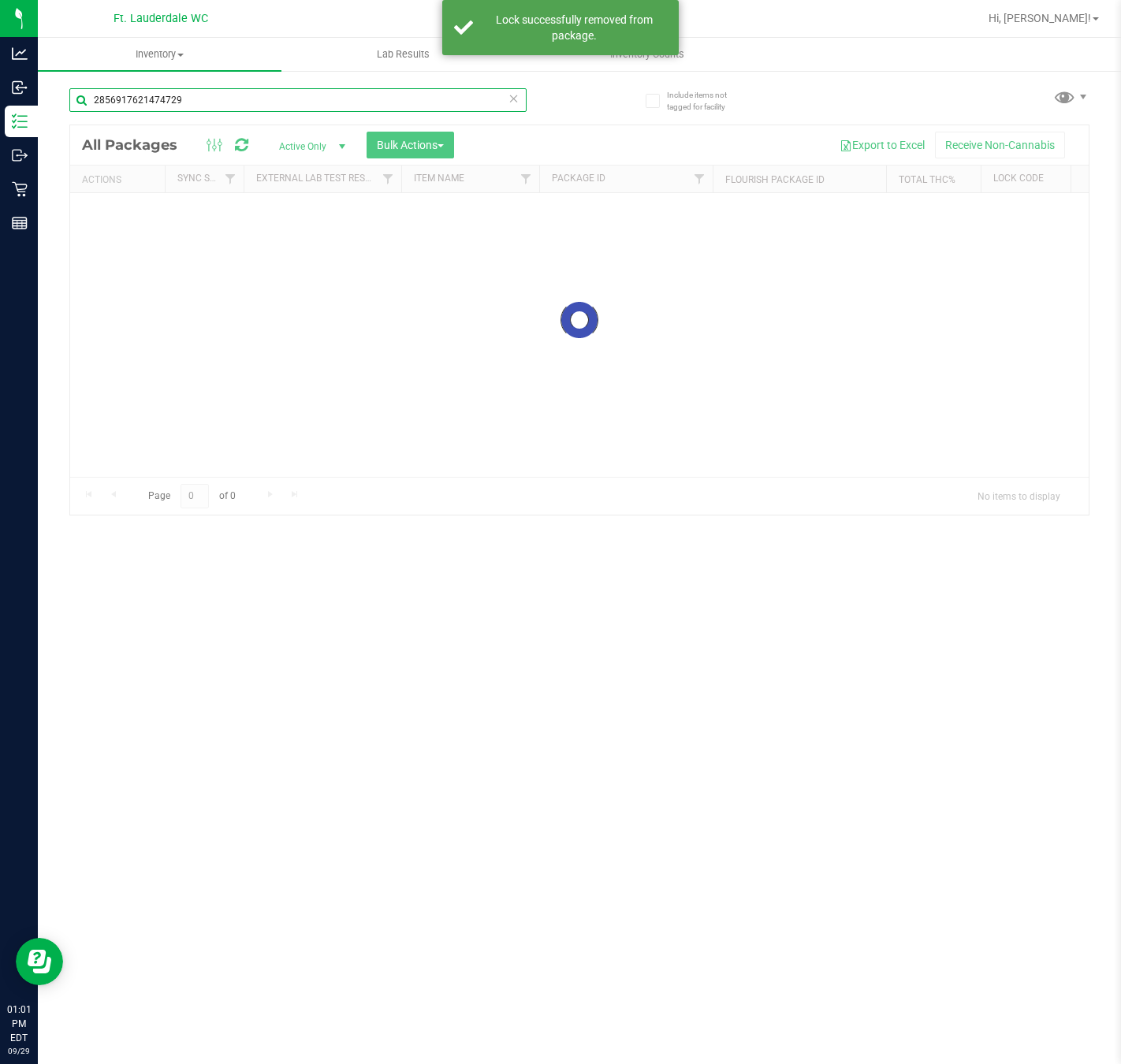
click at [310, 106] on input "2856917621474729" at bounding box center [298, 100] width 458 height 23
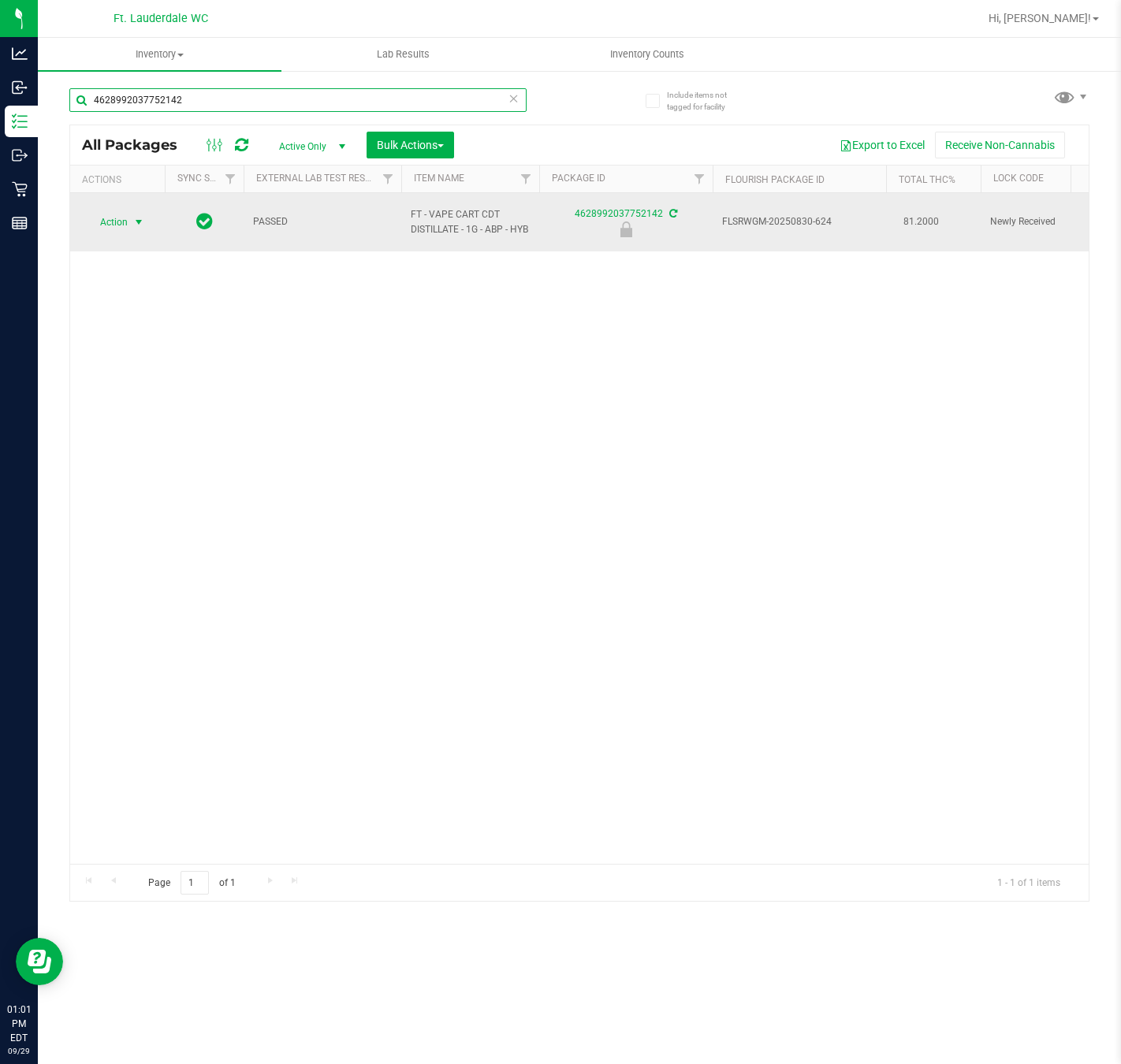
type input "4628992037752142"
click at [130, 222] on span "select" at bounding box center [139, 222] width 20 height 22
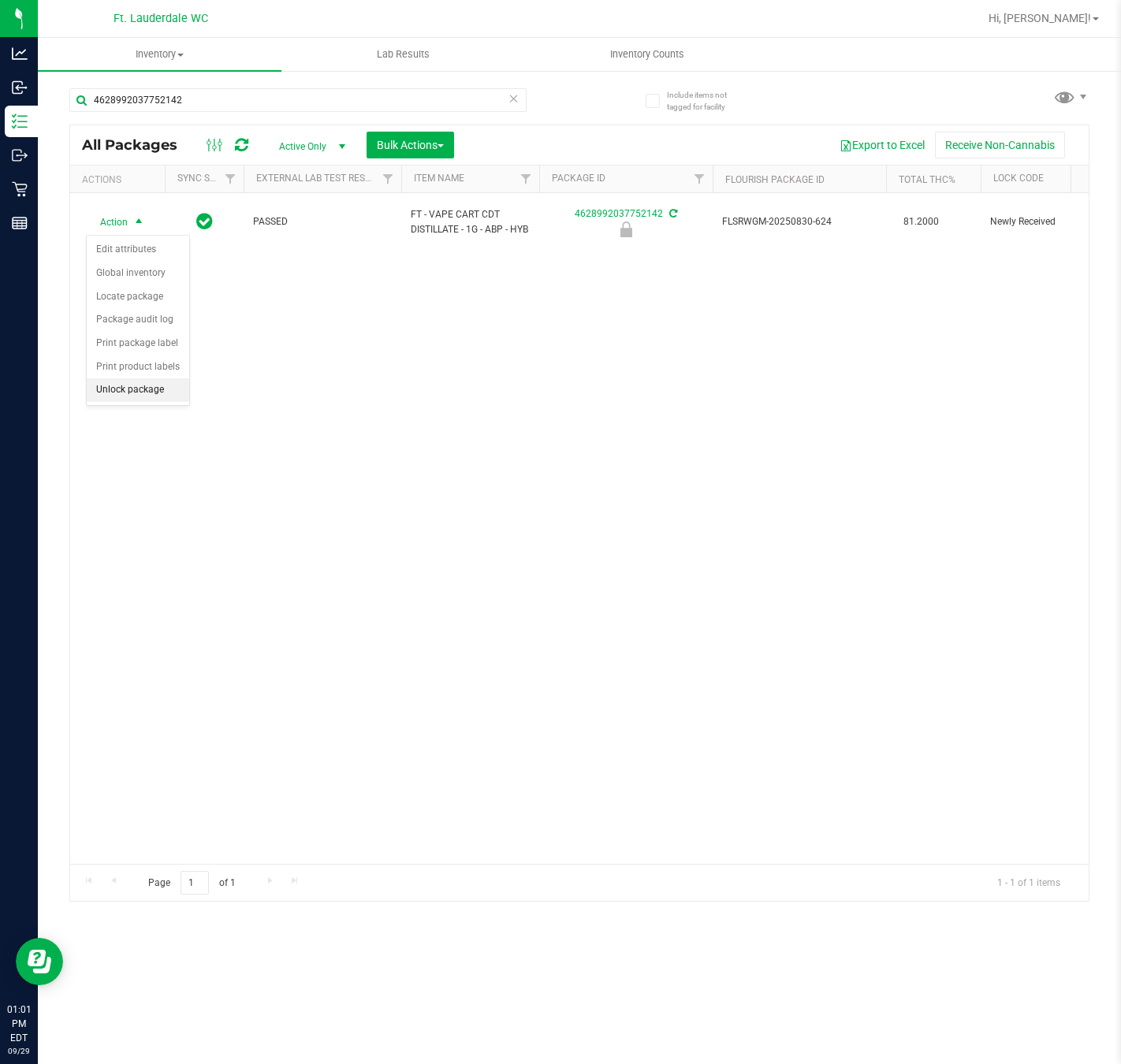
click at [145, 390] on li "Unlock package" at bounding box center [138, 390] width 103 height 23
